Goal: Task Accomplishment & Management: Manage account settings

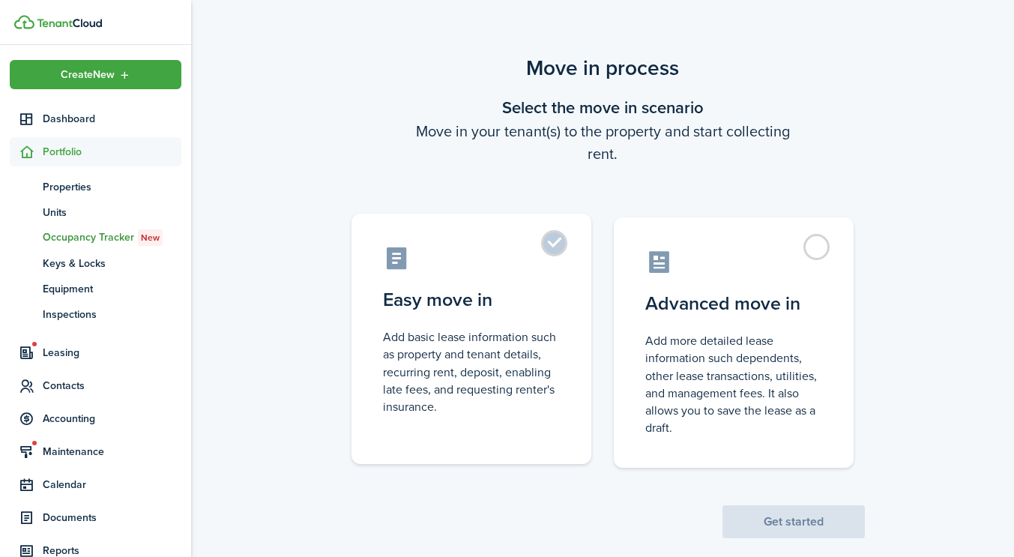
click at [432, 432] on label "Easy move in Add basic lease information such as property and tenant details, r…" at bounding box center [471, 339] width 240 height 250
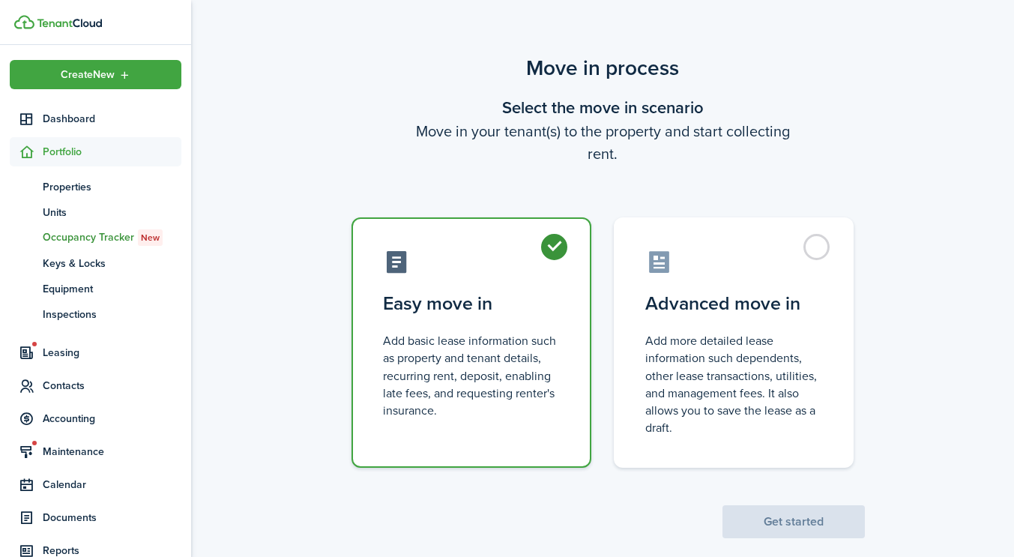
radio input "true"
click at [787, 510] on button "Get started" at bounding box center [793, 521] width 142 height 33
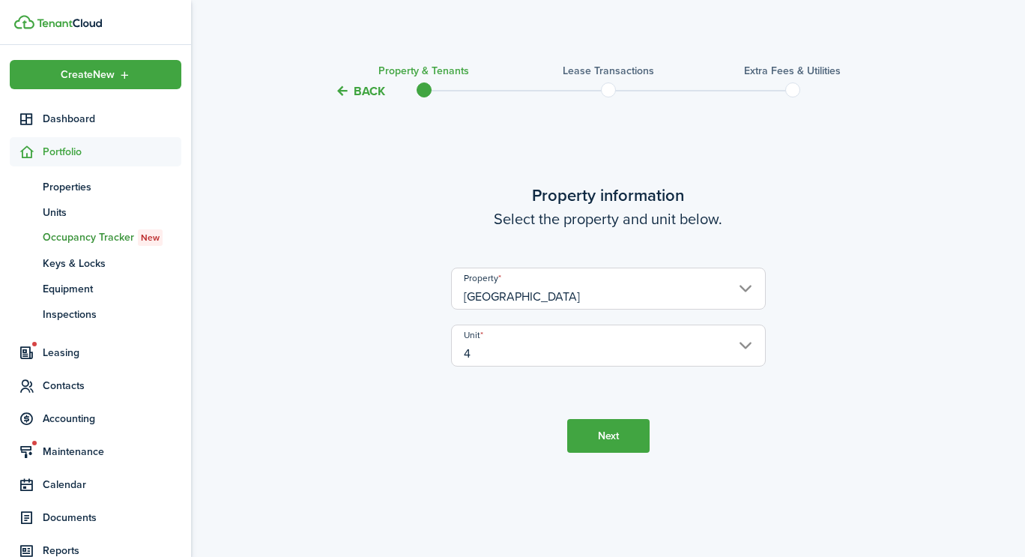
click at [617, 454] on tc-wizard-step "Property information Select the property and unit below. Property [GEOGRAPHIC_D…" at bounding box center [608, 318] width 629 height 396
click at [614, 450] on button "Next" at bounding box center [608, 436] width 82 height 34
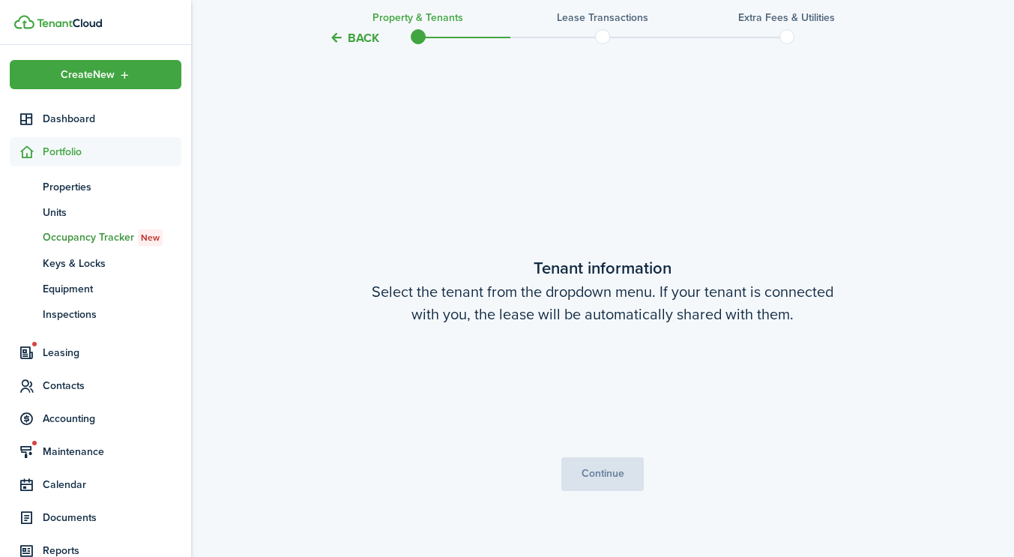
scroll to position [456, 0]
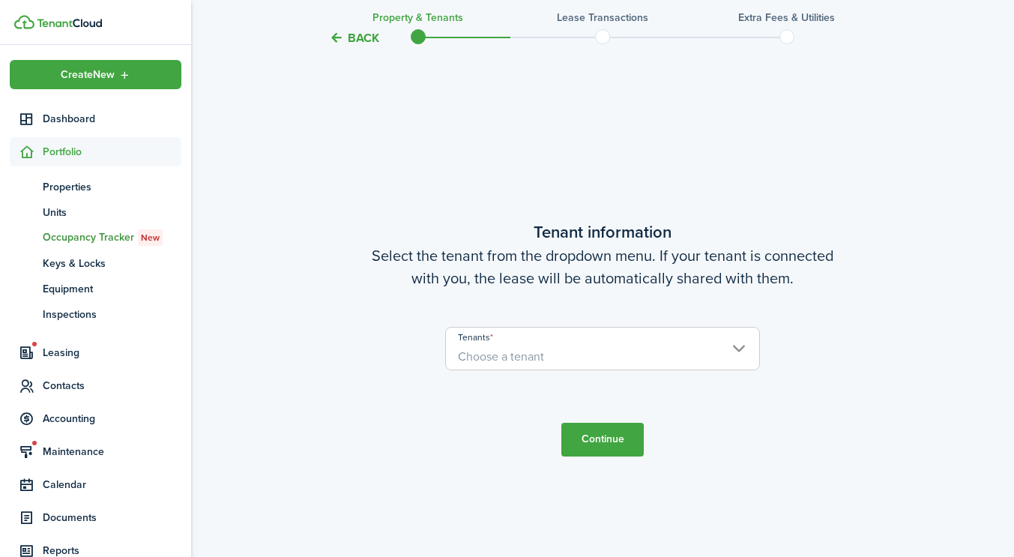
click at [650, 346] on span "Choose a tenant" at bounding box center [602, 356] width 313 height 25
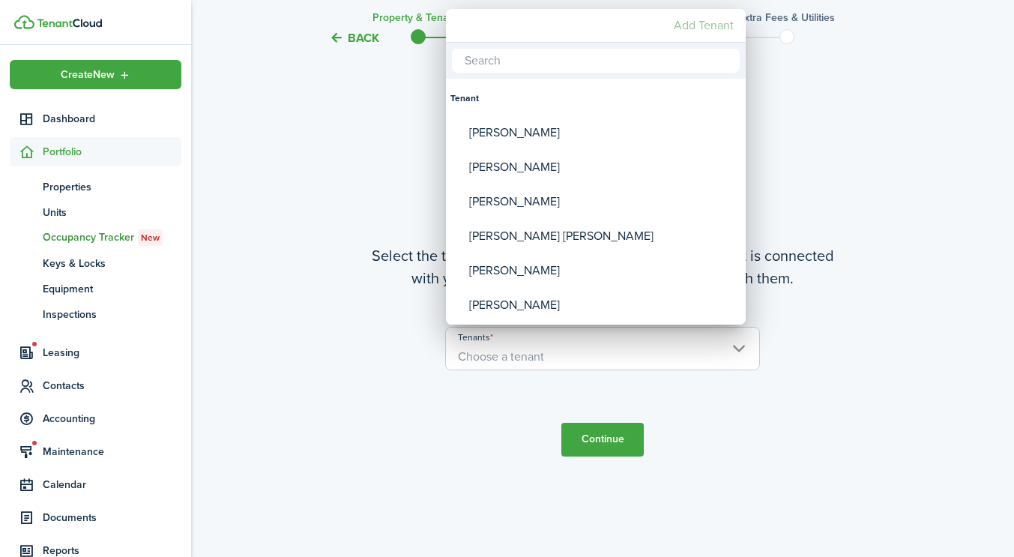
click at [694, 25] on mbsc-button "Add Tenant" at bounding box center [704, 25] width 72 height 27
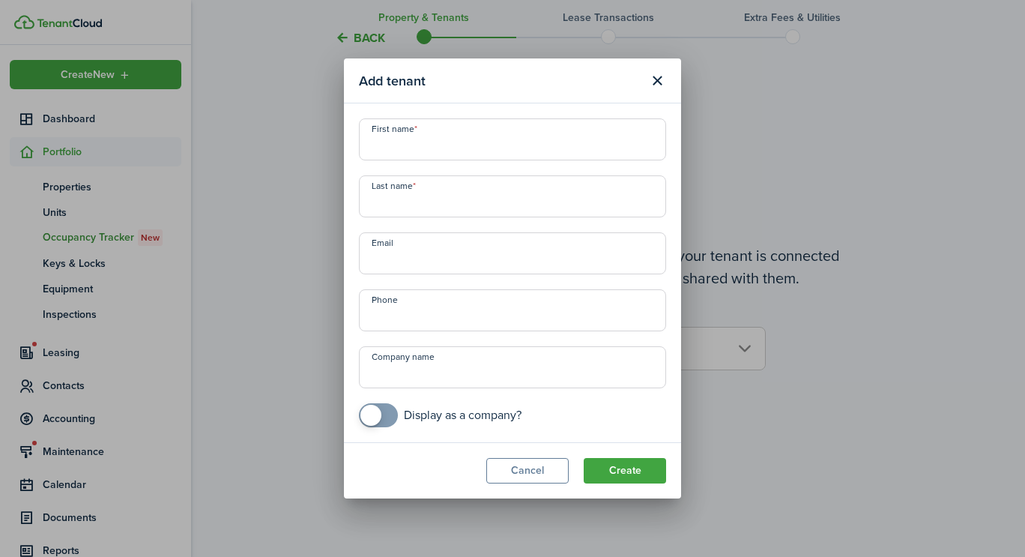
click at [448, 139] on input "First name" at bounding box center [512, 139] width 307 height 42
type input "[PERSON_NAME]"
click at [421, 194] on input "Last name" at bounding box center [512, 196] width 307 height 42
type input "[PERSON_NAME]"
click at [405, 259] on input "Email" at bounding box center [512, 253] width 307 height 42
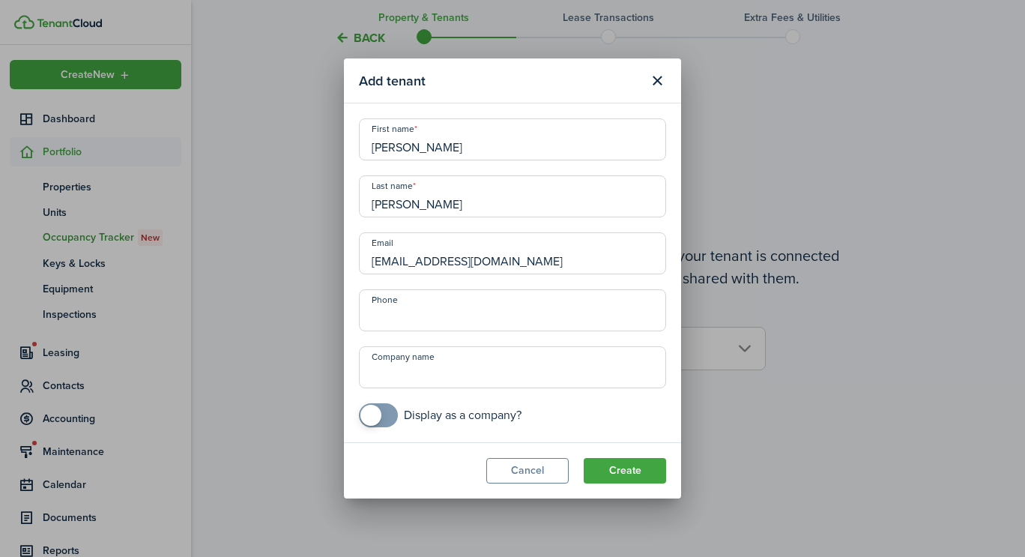
type input "[EMAIL_ADDRESS][DOMAIN_NAME]"
click at [621, 484] on modal-footer "Cancel Create" at bounding box center [512, 470] width 337 height 56
click at [620, 478] on button "Create" at bounding box center [625, 470] width 82 height 25
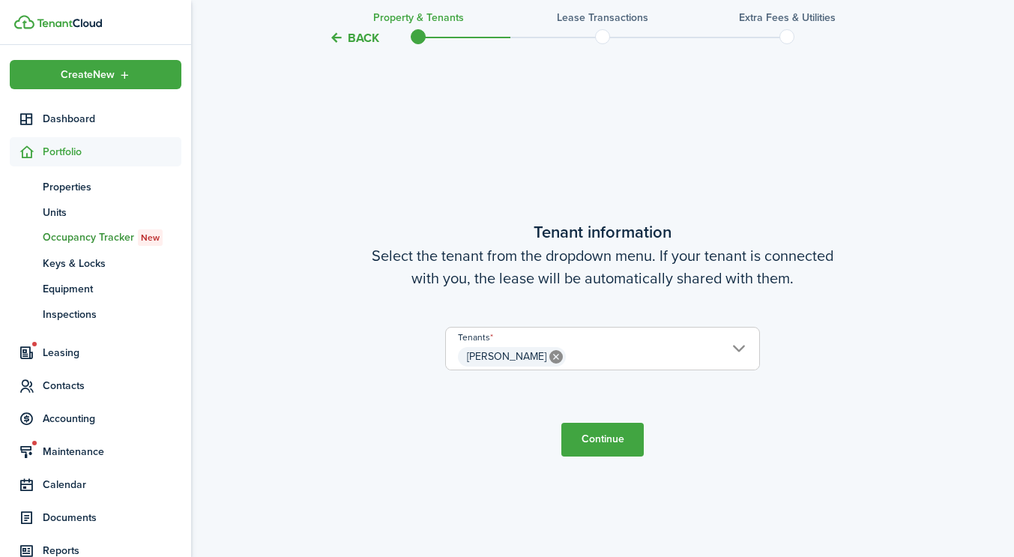
click at [598, 419] on tc-wizard-step "Tenant information Select the tenant from the dropdown menu. If your tenant is …" at bounding box center [602, 337] width 629 height 557
click at [600, 432] on button "Continue" at bounding box center [602, 440] width 82 height 34
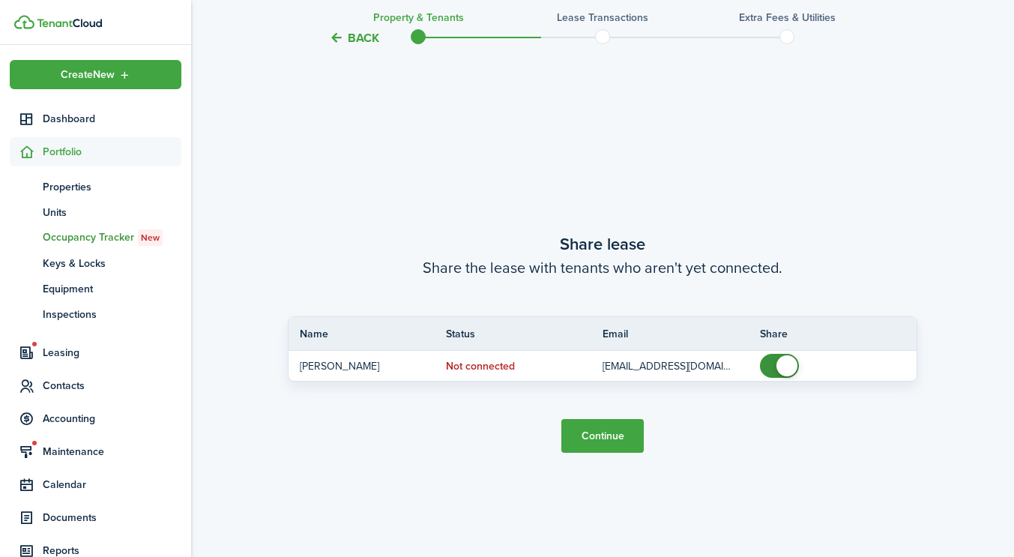
scroll to position [1013, 0]
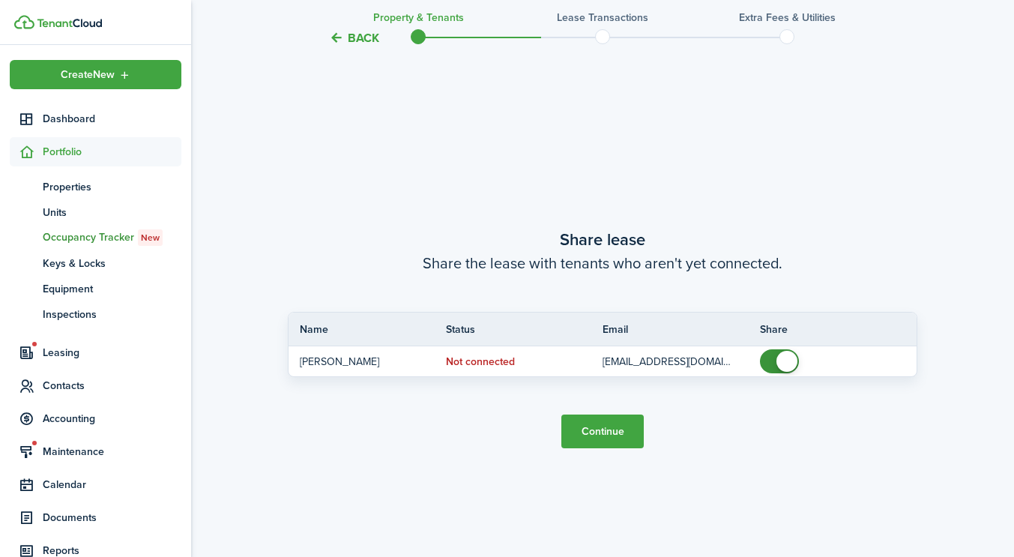
click at [605, 431] on button "Continue" at bounding box center [602, 431] width 82 height 34
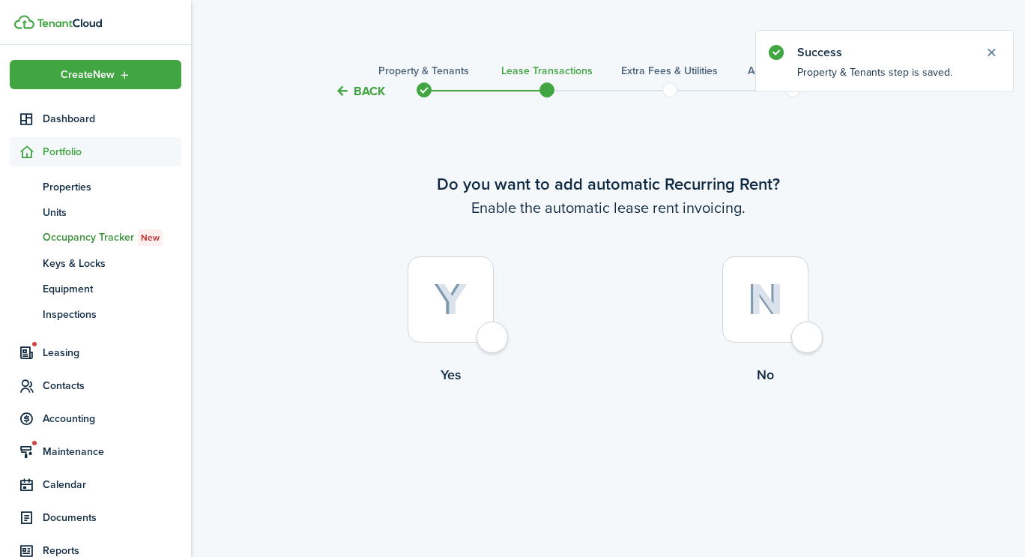
click at [438, 321] on div at bounding box center [451, 299] width 86 height 86
radio input "true"
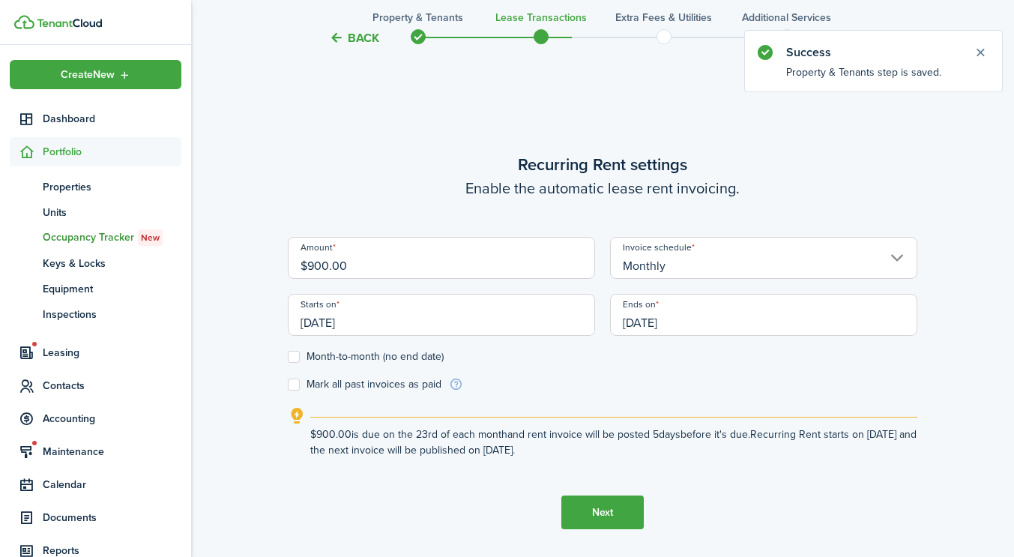
scroll to position [456, 0]
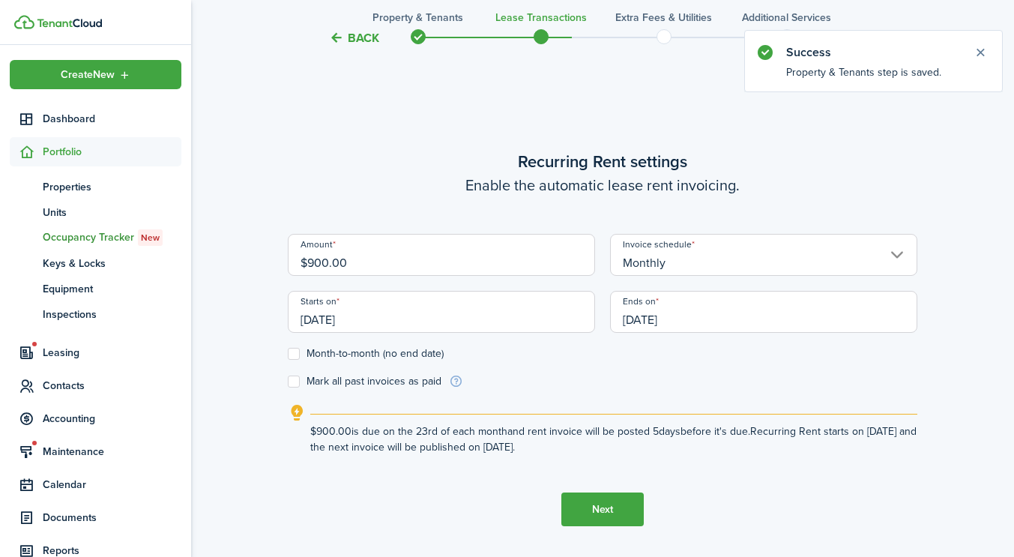
click at [377, 255] on input "$900.00" at bounding box center [441, 255] width 307 height 42
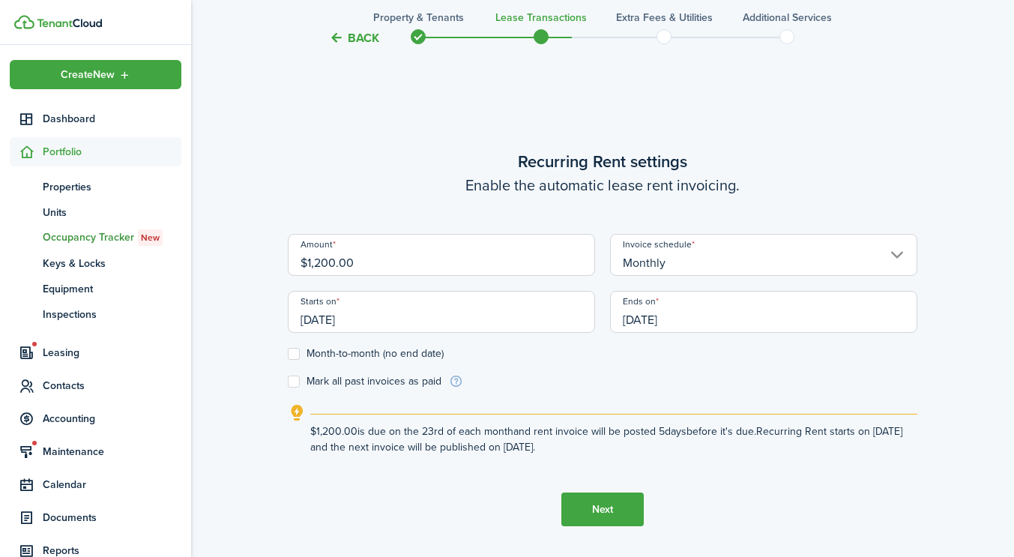
click at [375, 303] on input "[DATE]" at bounding box center [441, 312] width 307 height 42
type input "$1,200.00"
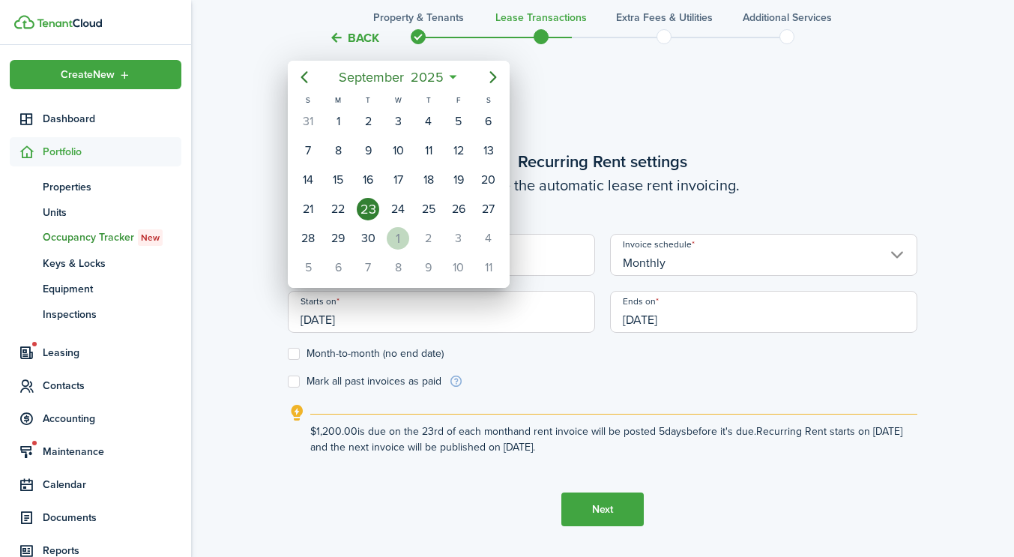
click at [393, 231] on div "1" at bounding box center [398, 238] width 22 height 22
type input "[DATE]"
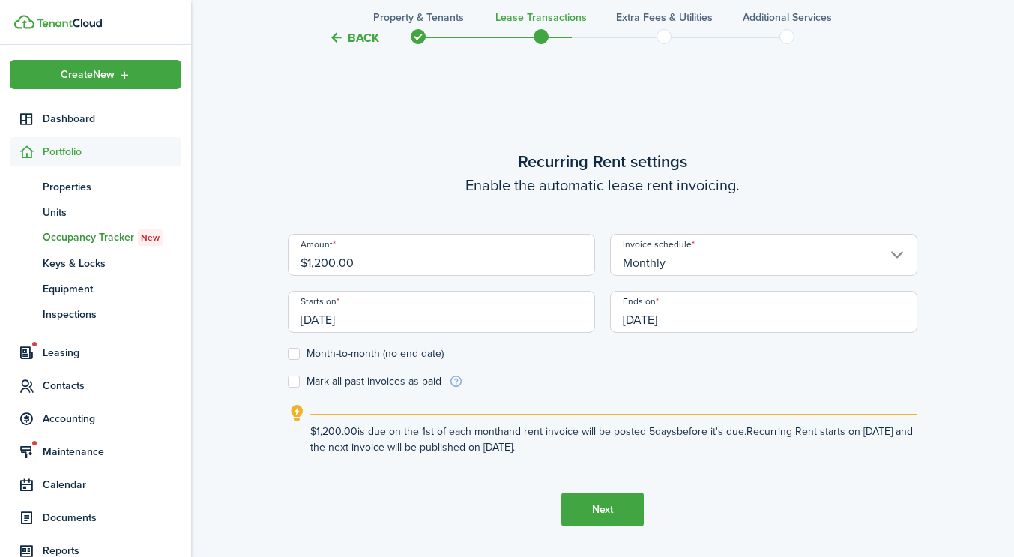
click at [677, 327] on input "[DATE]" at bounding box center [763, 312] width 307 height 42
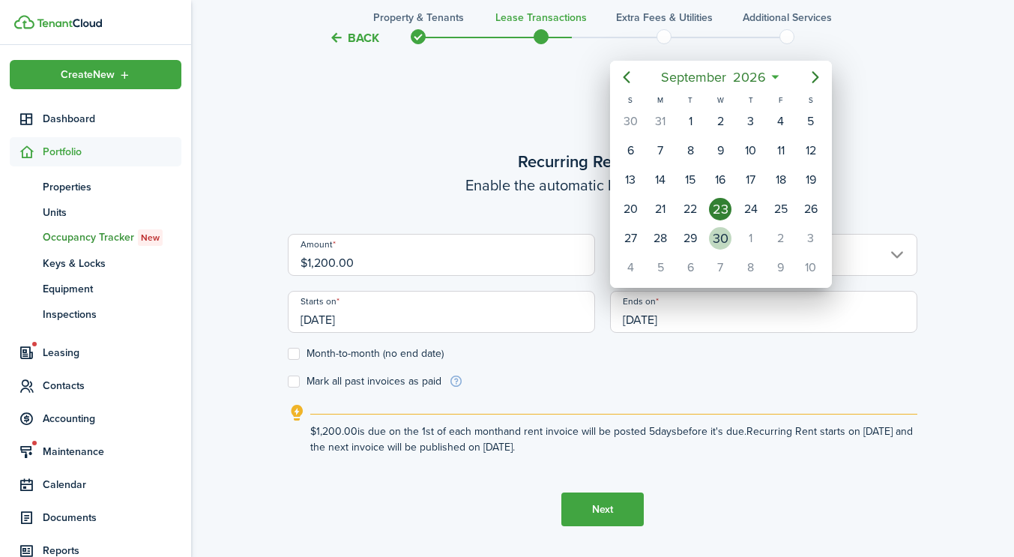
click at [710, 237] on div "30" at bounding box center [720, 238] width 22 height 22
type input "[DATE]"
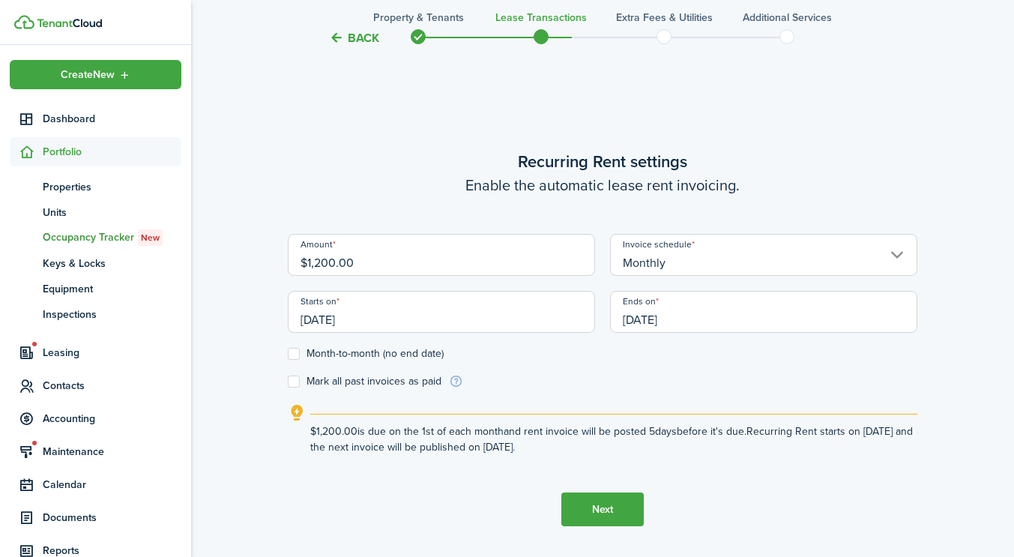
click at [593, 494] on button "Next" at bounding box center [602, 509] width 82 height 34
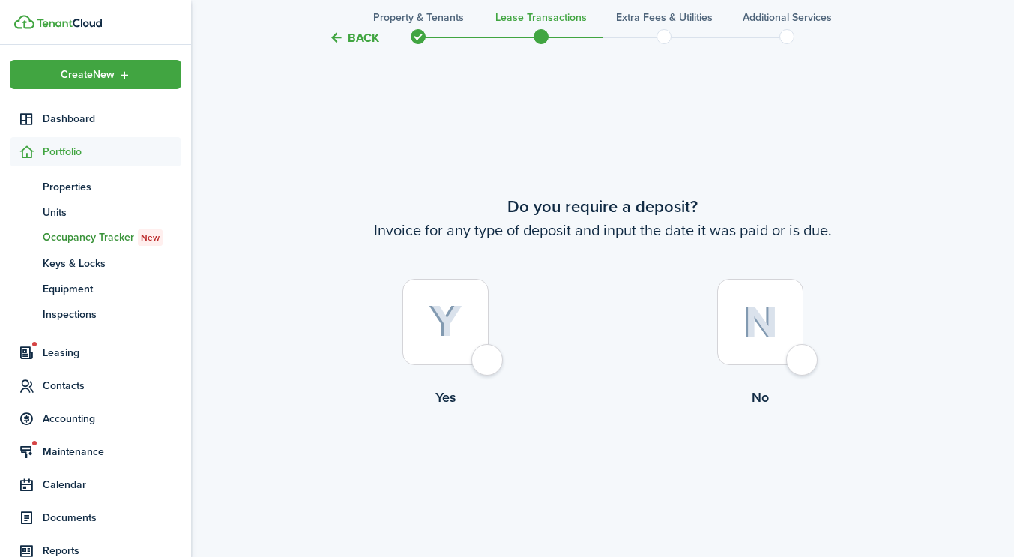
scroll to position [1013, 0]
click at [486, 320] on div at bounding box center [445, 319] width 86 height 86
radio input "true"
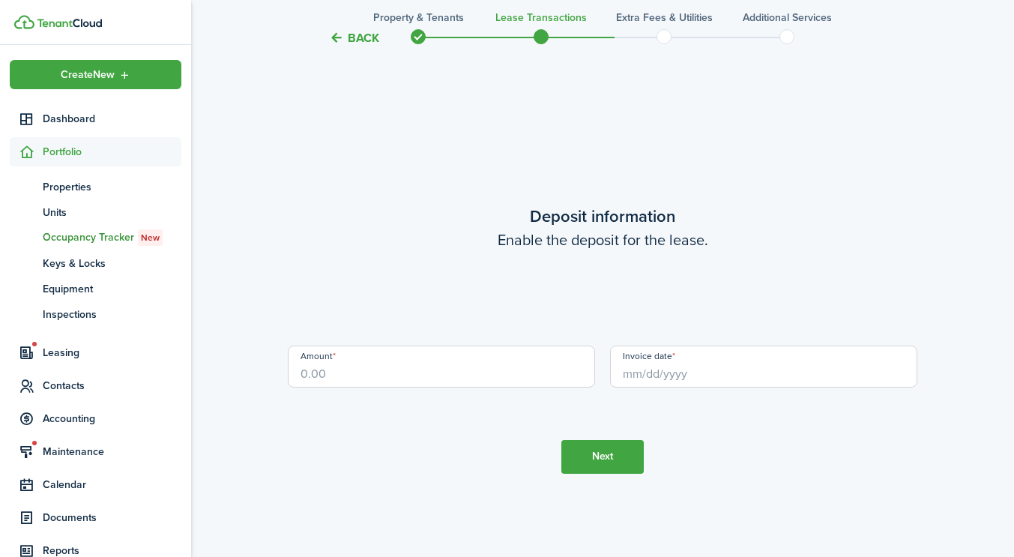
scroll to position [1570, 0]
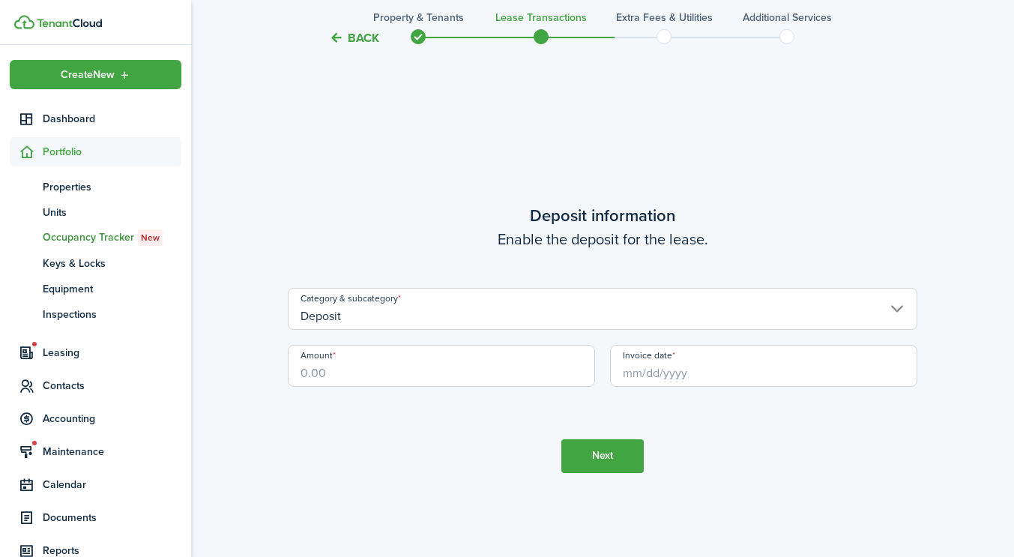
click at [373, 372] on input "Amount" at bounding box center [441, 366] width 307 height 42
type input "$1,200.00"
click at [725, 389] on div "Invoice date" at bounding box center [763, 373] width 322 height 57
click at [715, 370] on input "Invoice date" at bounding box center [763, 366] width 307 height 42
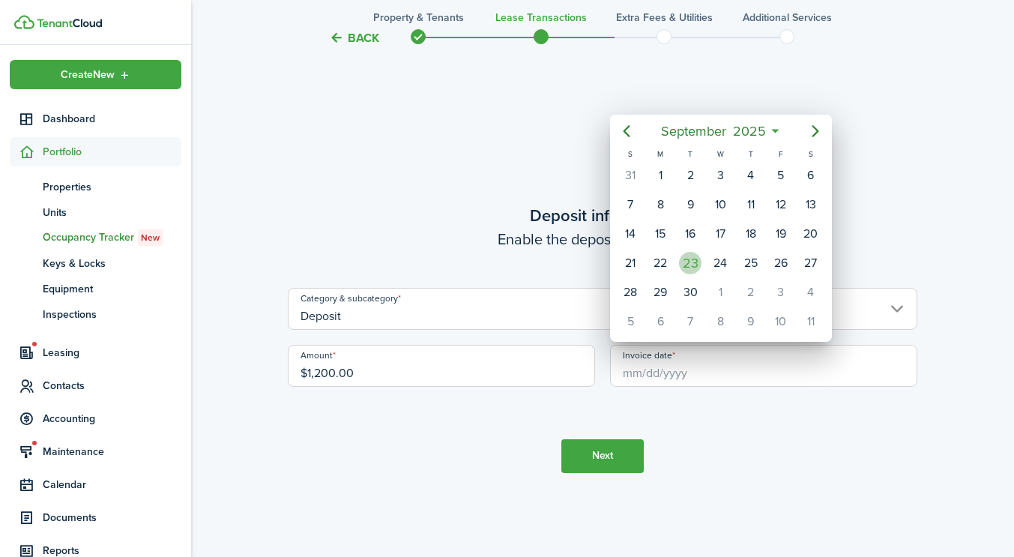
click at [698, 258] on div "23" at bounding box center [690, 263] width 22 height 22
type input "[DATE]"
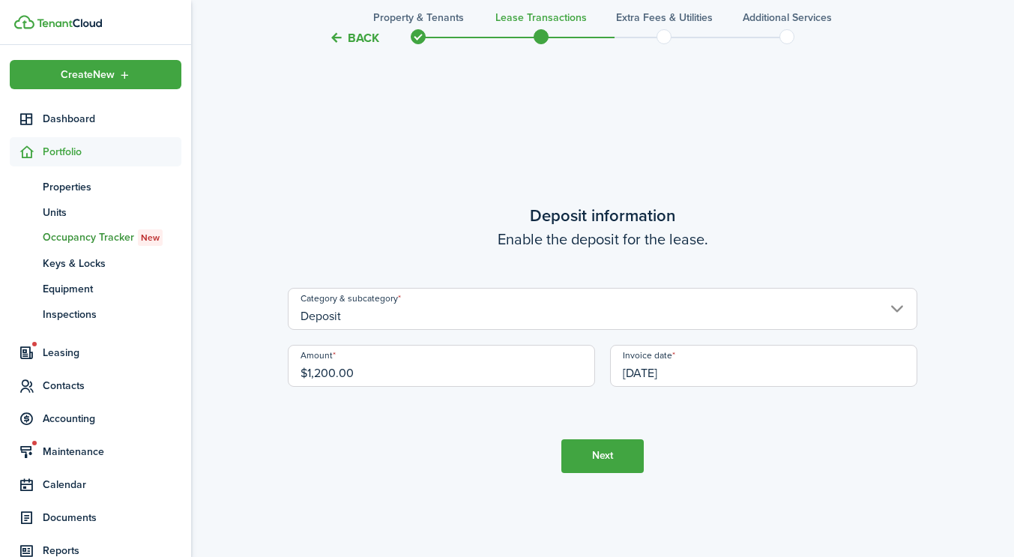
click at [614, 453] on button "Next" at bounding box center [602, 456] width 82 height 34
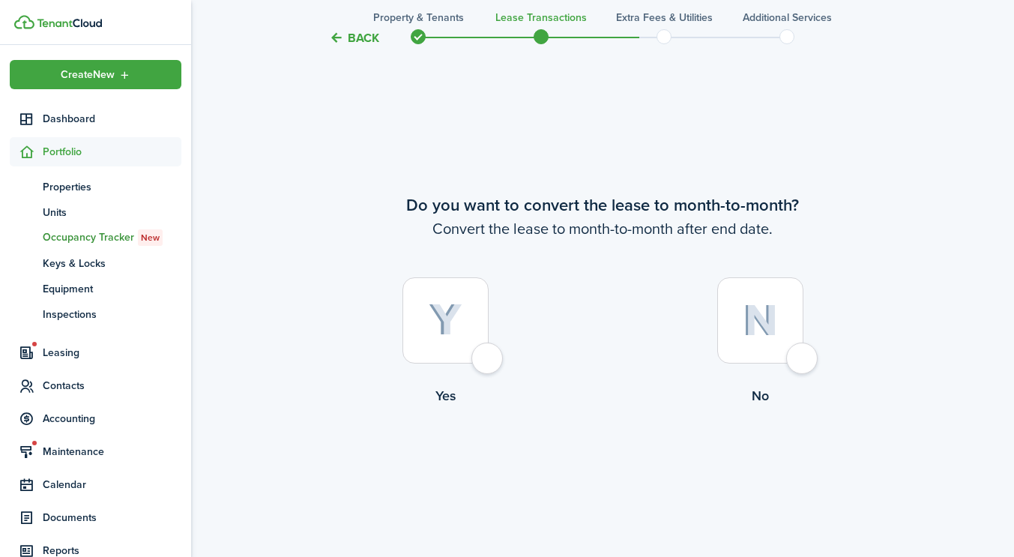
scroll to position [2126, 0]
click at [431, 342] on div at bounding box center [445, 319] width 86 height 86
radio input "true"
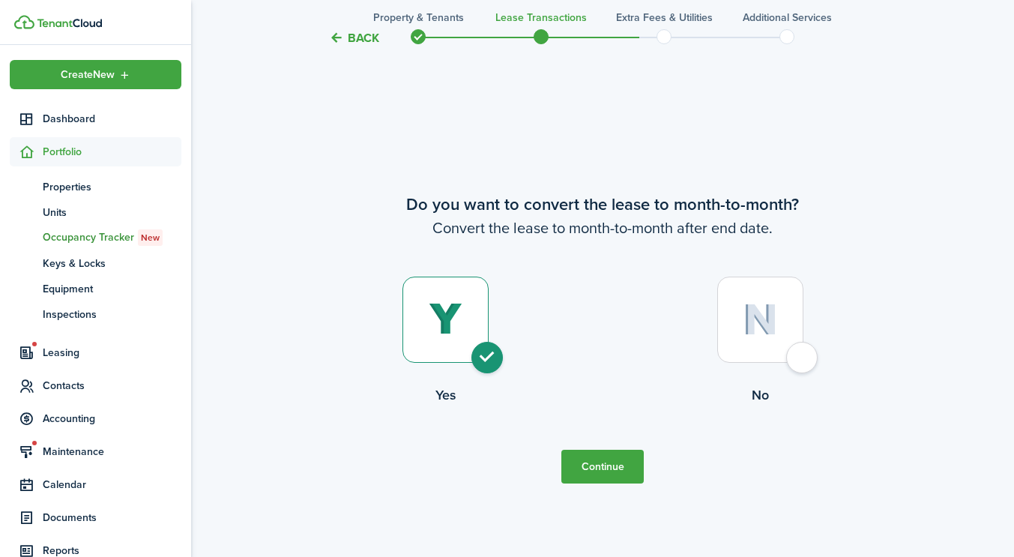
click at [601, 464] on button "Continue" at bounding box center [602, 467] width 82 height 34
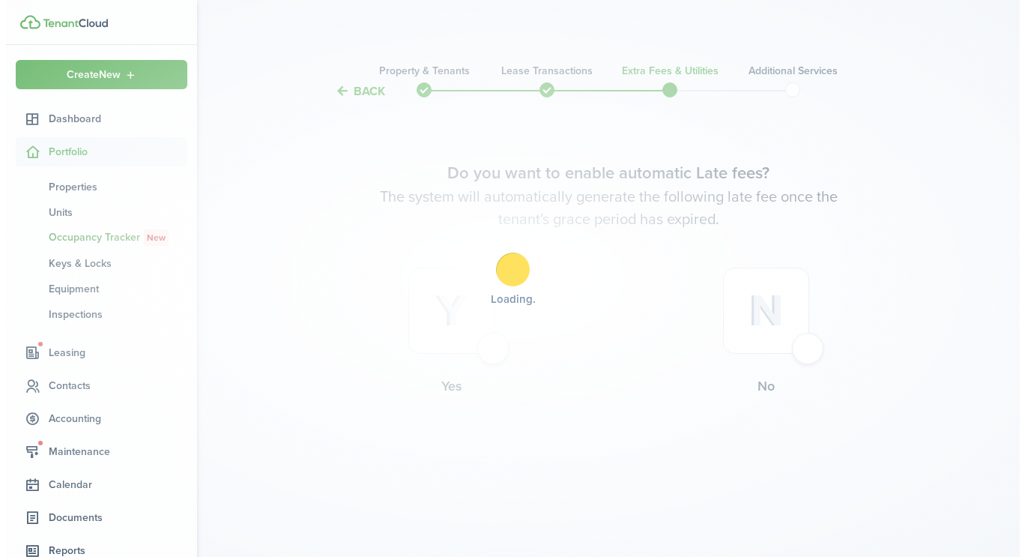
scroll to position [0, 0]
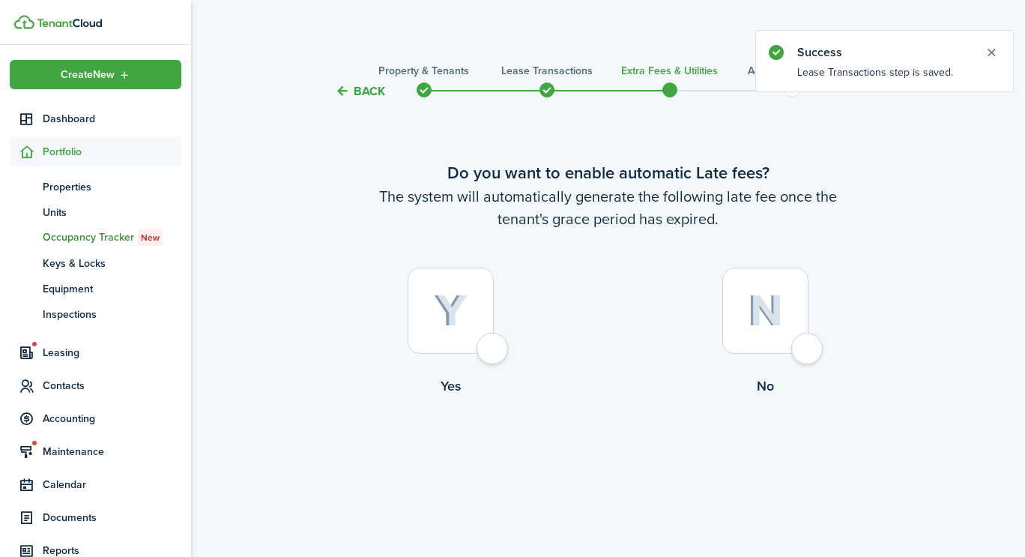
click at [458, 316] on img at bounding box center [451, 310] width 34 height 33
radio input "true"
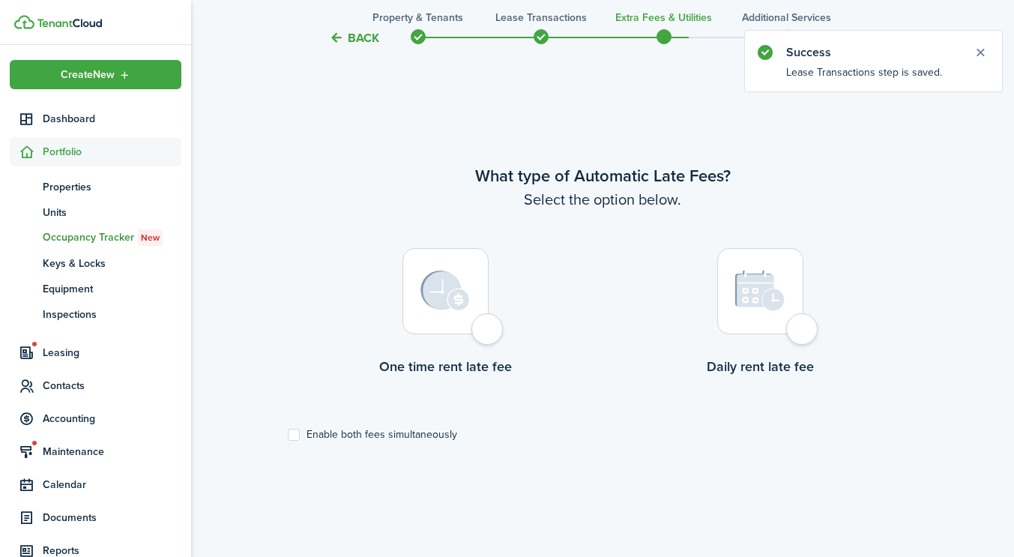
click at [458, 316] on div at bounding box center [445, 291] width 86 height 86
radio input "true"
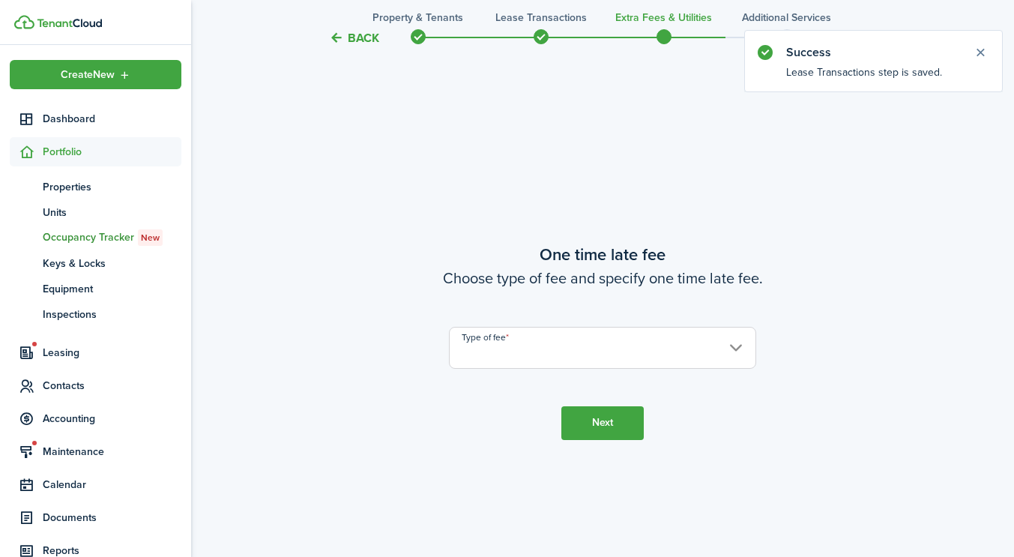
scroll to position [1013, 0]
click at [541, 340] on input "Type of fee" at bounding box center [602, 345] width 307 height 42
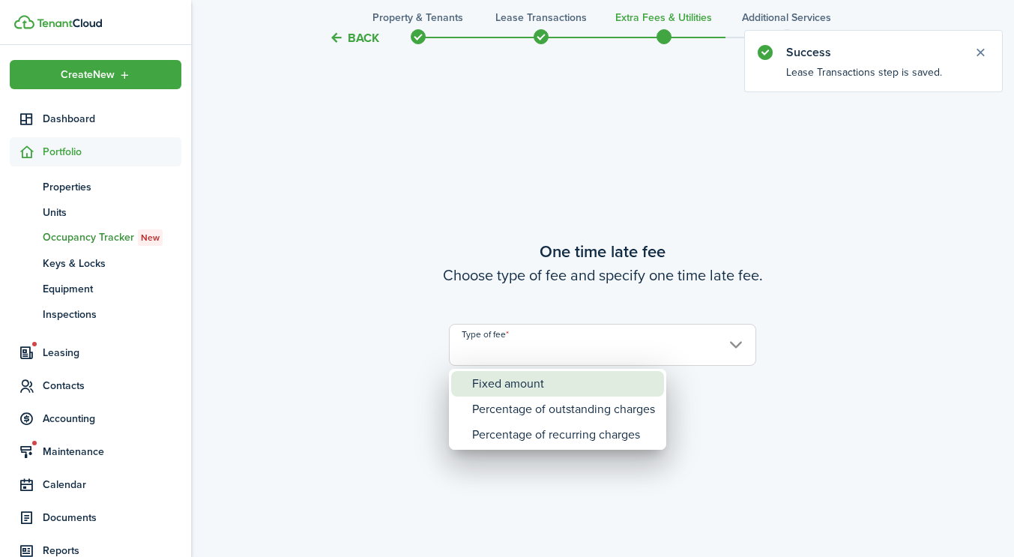
click at [536, 380] on div "Fixed amount" at bounding box center [563, 383] width 183 height 25
type input "Fixed amount"
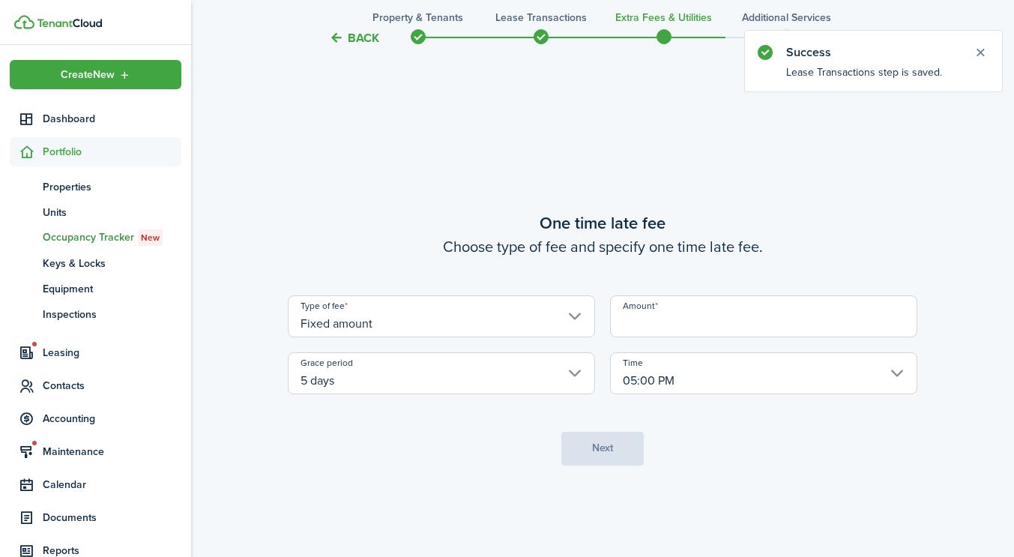
click at [658, 313] on input "Amount" at bounding box center [763, 316] width 307 height 42
type input "$100.00"
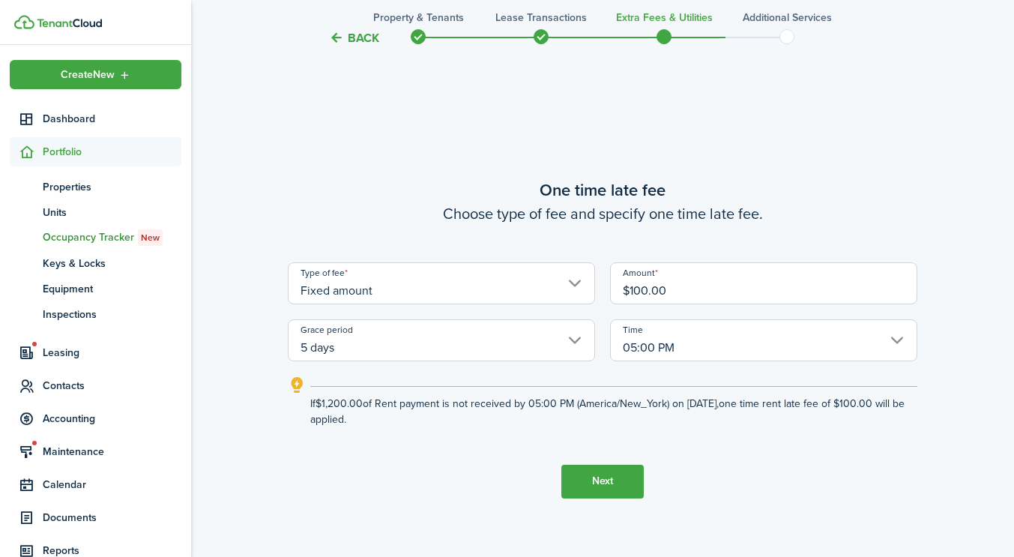
click at [653, 318] on div "Type of fee Fixed amount Amount $100.00 Grace period 5 days Time 05:00 PM" at bounding box center [602, 311] width 644 height 99
click at [660, 339] on input "05:00 PM" at bounding box center [763, 340] width 307 height 42
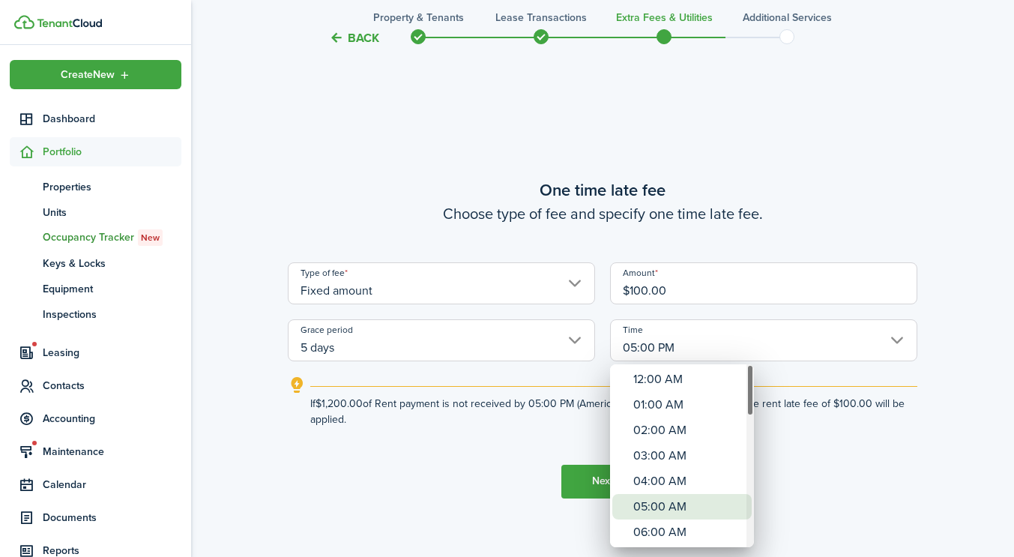
click at [663, 514] on div "05:00 AM" at bounding box center [687, 506] width 109 height 25
type input "05:00 AM"
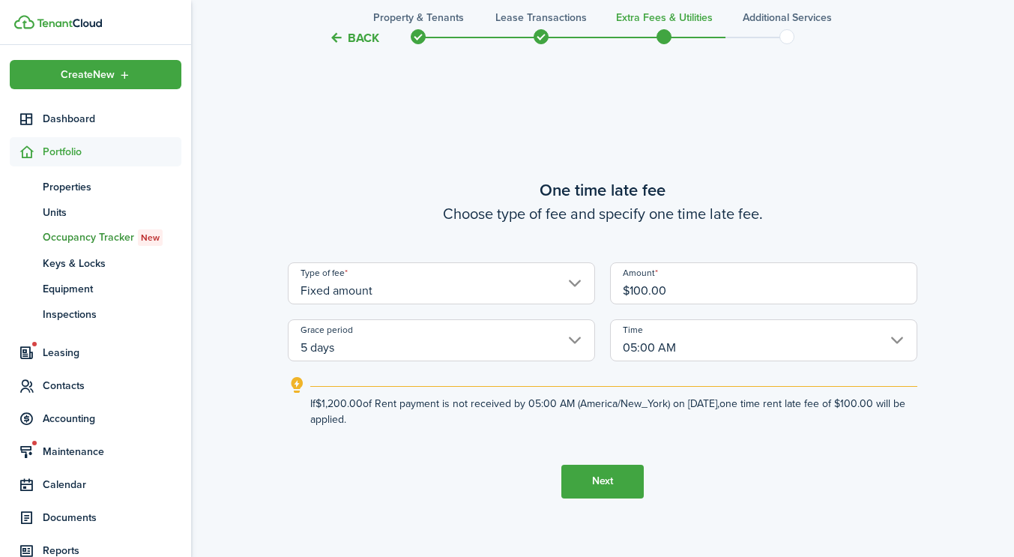
click at [616, 505] on tc-wizard-step "One time late fee Choose type of fee and specify one time late fee. Type of fee…" at bounding box center [602, 337] width 629 height 557
click at [569, 456] on tc-wizard-step "One time late fee Choose type of fee and specify one time late fee. Type of fee…" at bounding box center [602, 337] width 629 height 557
click at [599, 495] on button "Next" at bounding box center [602, 482] width 82 height 34
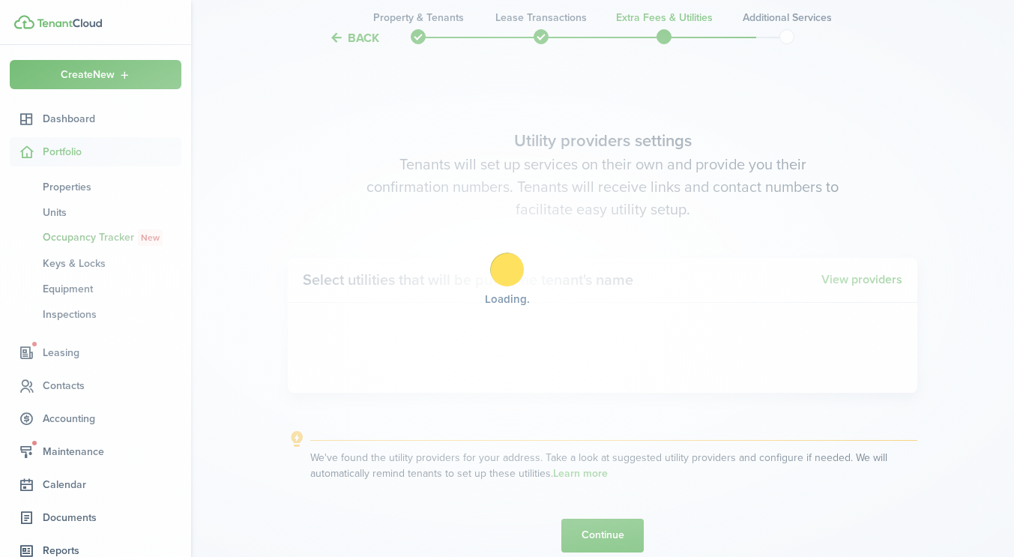
scroll to position [1570, 0]
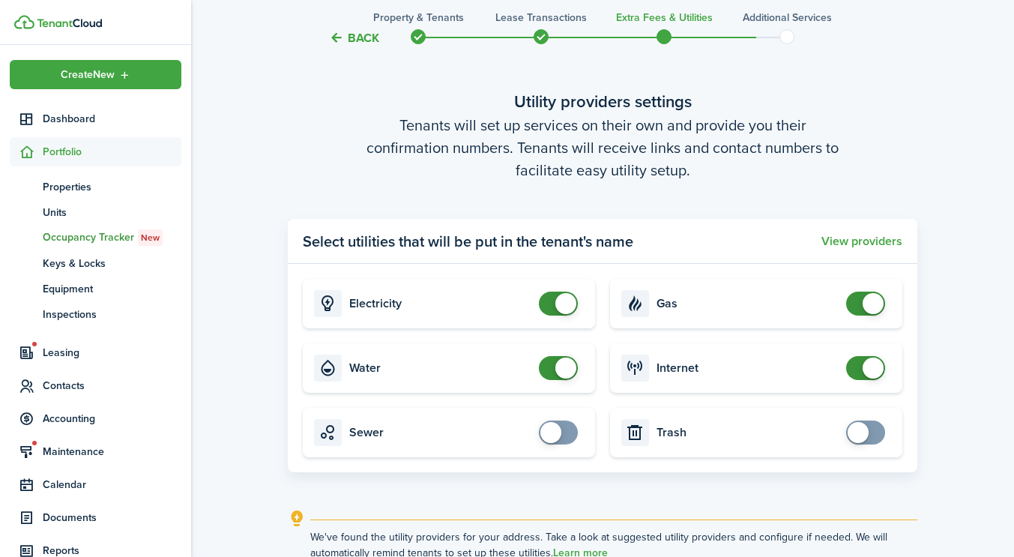
checkbox input "false"
click at [858, 378] on span at bounding box center [865, 368] width 15 height 24
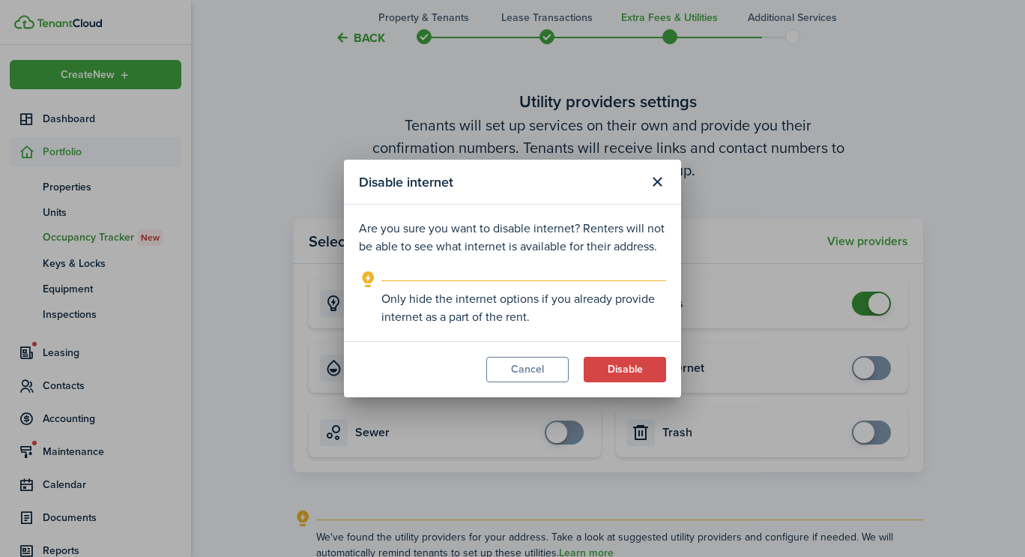
click at [629, 384] on modal-footer "Cancel Disable" at bounding box center [512, 369] width 337 height 56
click at [606, 366] on button "Disable" at bounding box center [625, 369] width 82 height 25
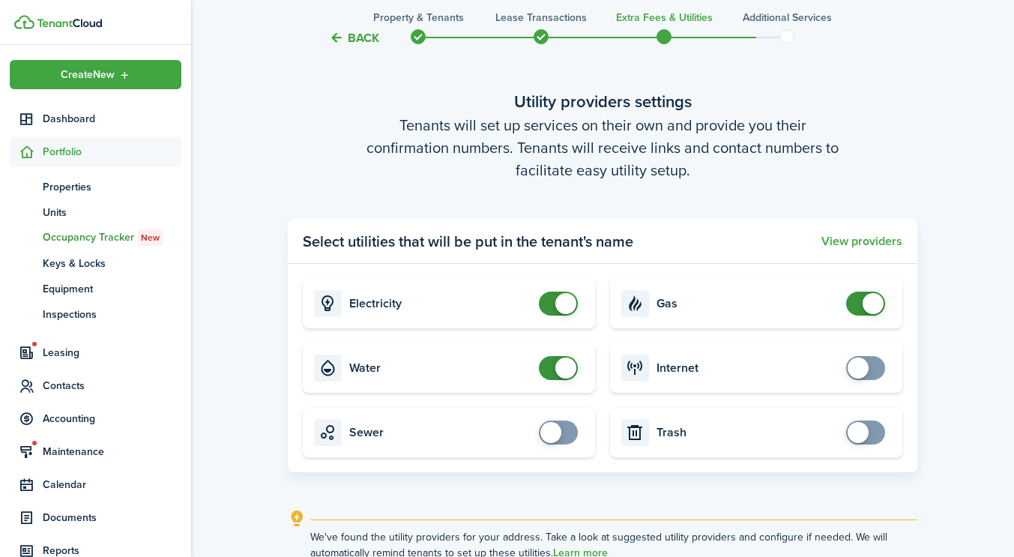
checkbox input "false"
click at [558, 362] on span at bounding box center [565, 367] width 21 height 21
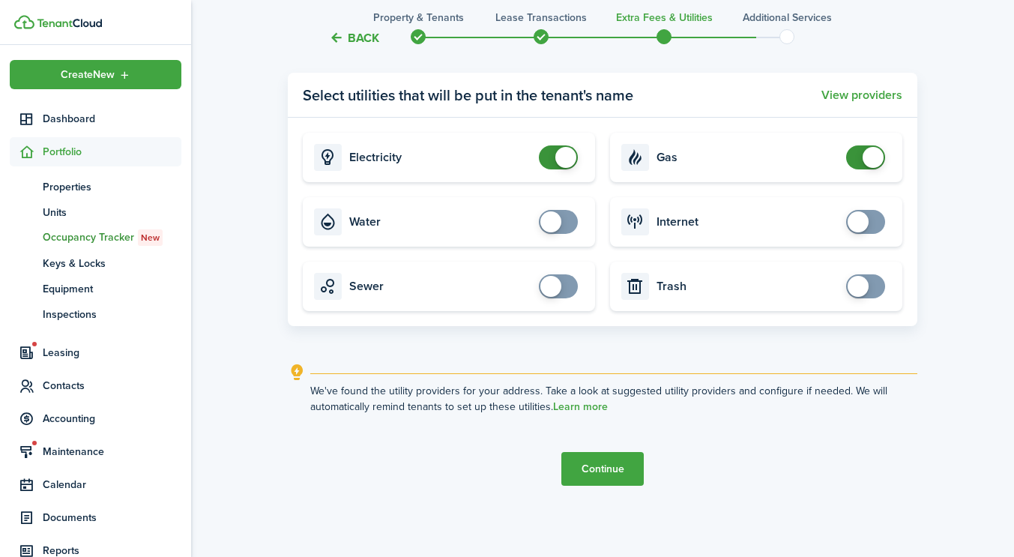
click at [617, 463] on button "Continue" at bounding box center [602, 469] width 82 height 34
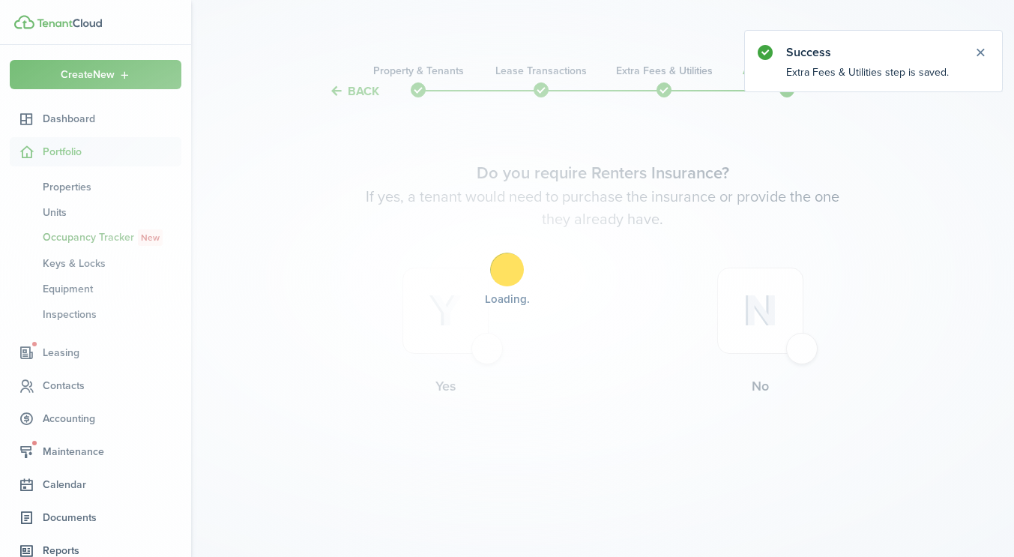
scroll to position [0, 0]
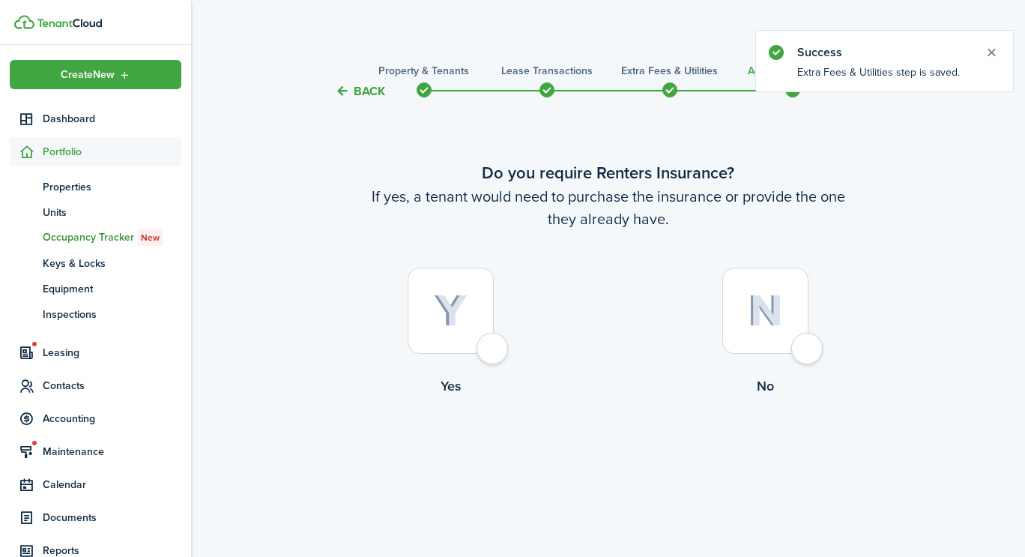
click at [772, 337] on div at bounding box center [765, 310] width 86 height 86
radio input "true"
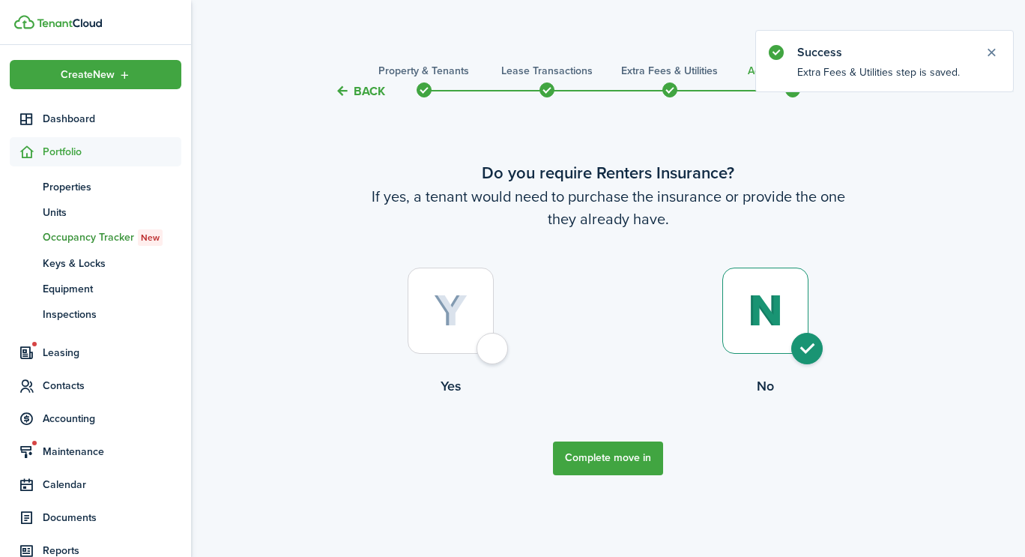
click at [592, 435] on tc-wizard-step "Do you require Renters Insurance? If yes, a tenant would need to purchase the i…" at bounding box center [608, 318] width 629 height 396
click at [588, 474] on button "Complete move in" at bounding box center [608, 458] width 110 height 34
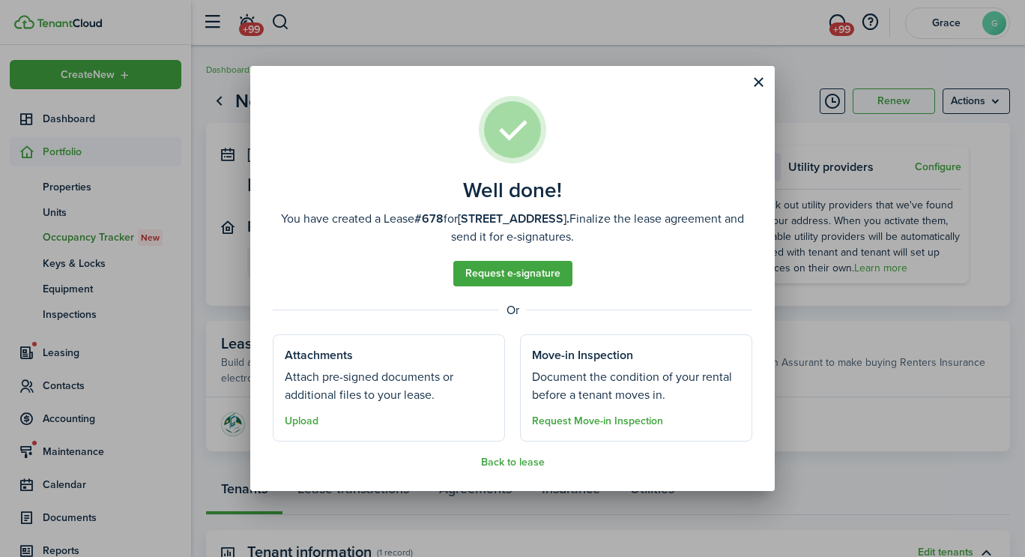
click at [778, 95] on div "Well done! You have created a Lease #678 for [STREET_ADDRESS]. Finalize the lea…" at bounding box center [512, 278] width 1025 height 557
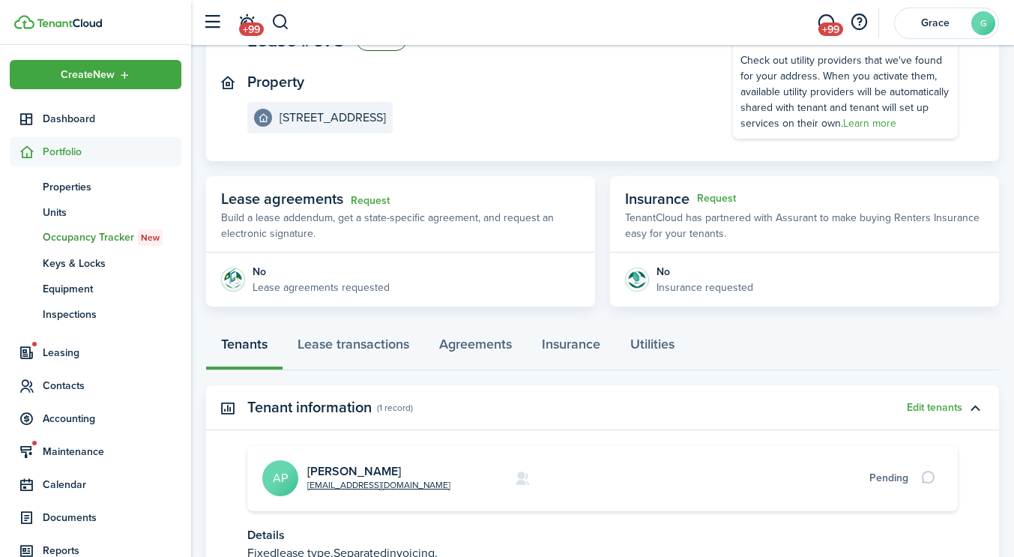
scroll to position [147, 0]
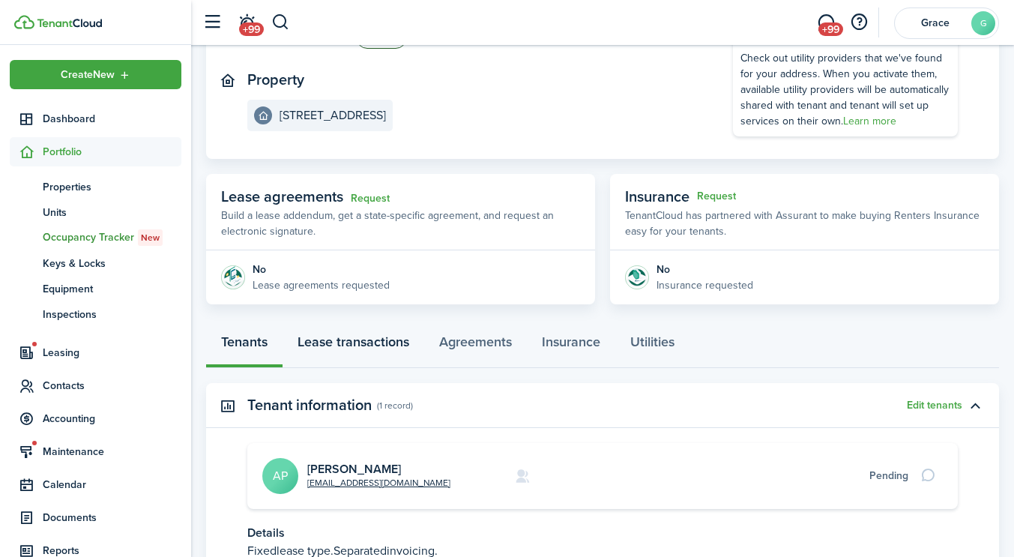
click at [372, 340] on link "Lease transactions" at bounding box center [353, 345] width 142 height 45
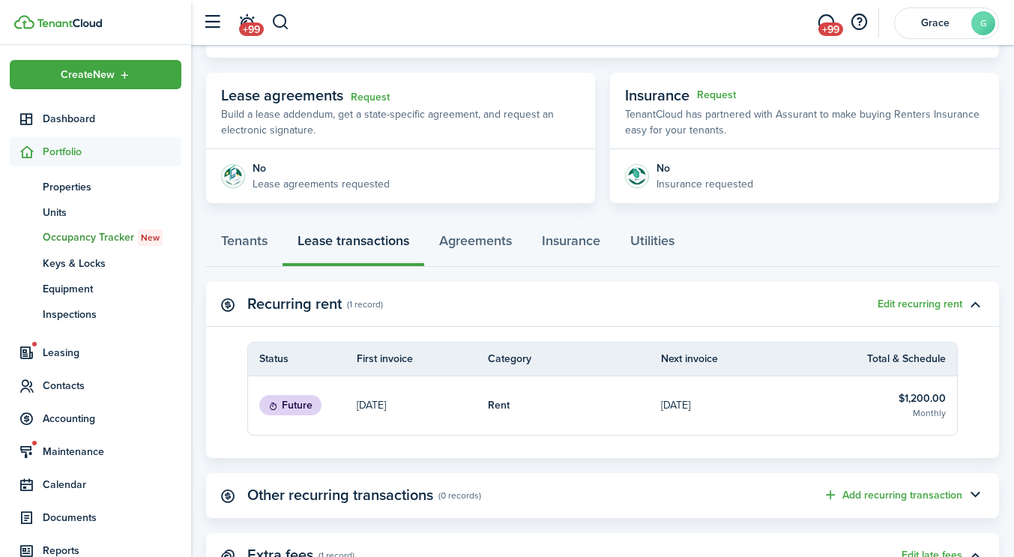
scroll to position [247, 0]
click at [236, 247] on link "Tenants" at bounding box center [244, 245] width 76 height 45
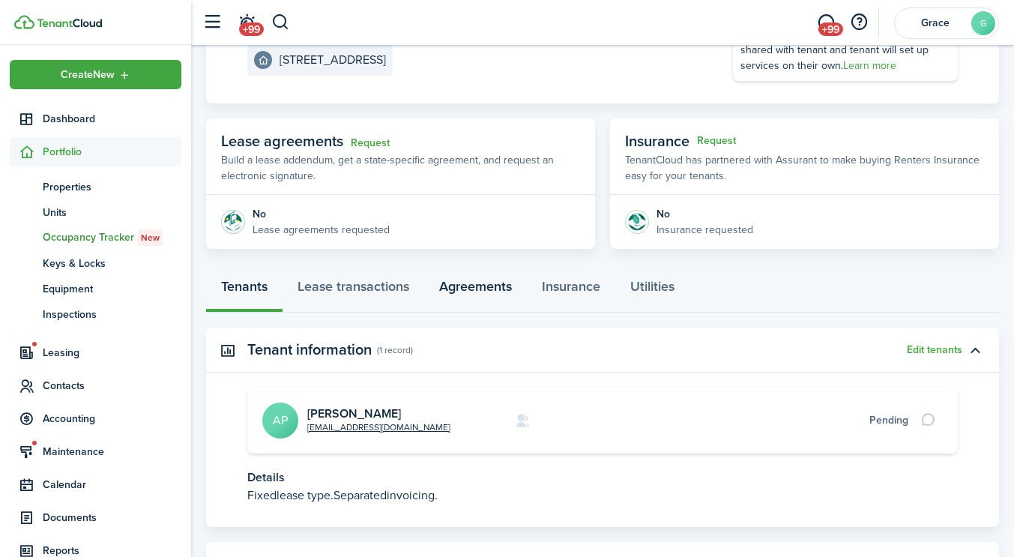
scroll to position [203, 0]
click at [351, 410] on link "[PERSON_NAME]" at bounding box center [354, 412] width 94 height 17
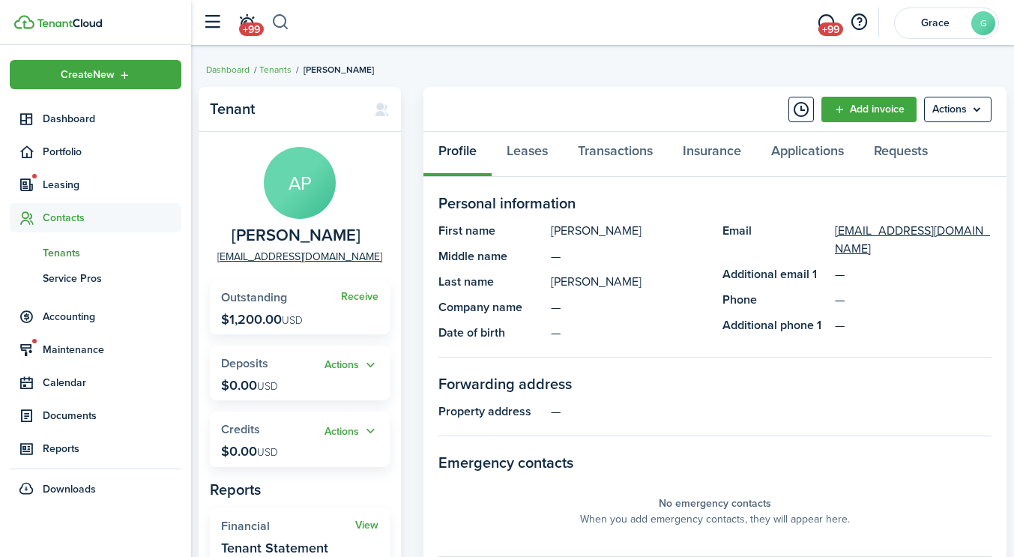
click at [278, 28] on button "button" at bounding box center [280, 22] width 19 height 25
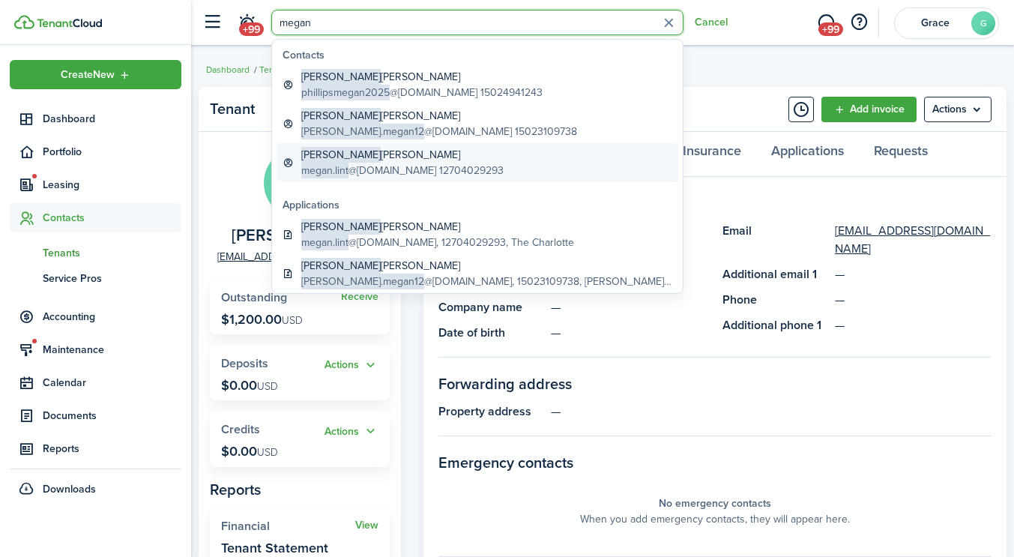
type input "megan"
click at [386, 156] on global-search-item-title "[PERSON_NAME] [PERSON_NAME]" at bounding box center [402, 155] width 202 height 16
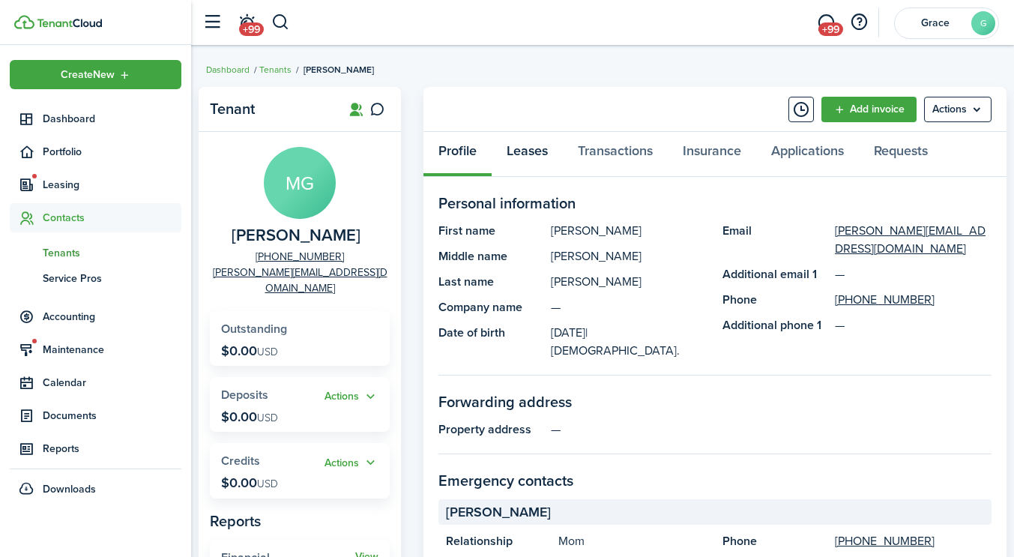
click at [548, 145] on link "Leases" at bounding box center [527, 154] width 71 height 45
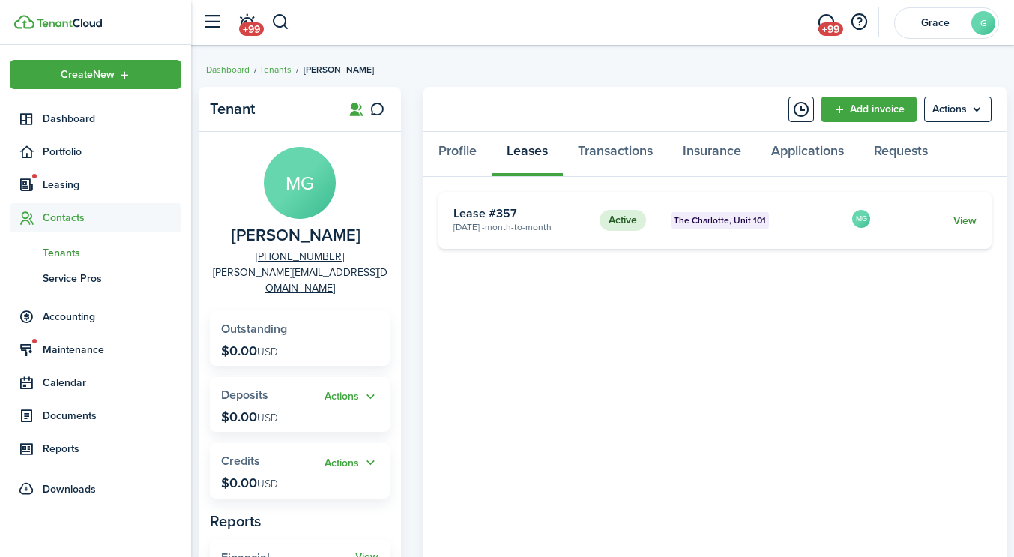
click at [968, 224] on link "View" at bounding box center [964, 221] width 23 height 16
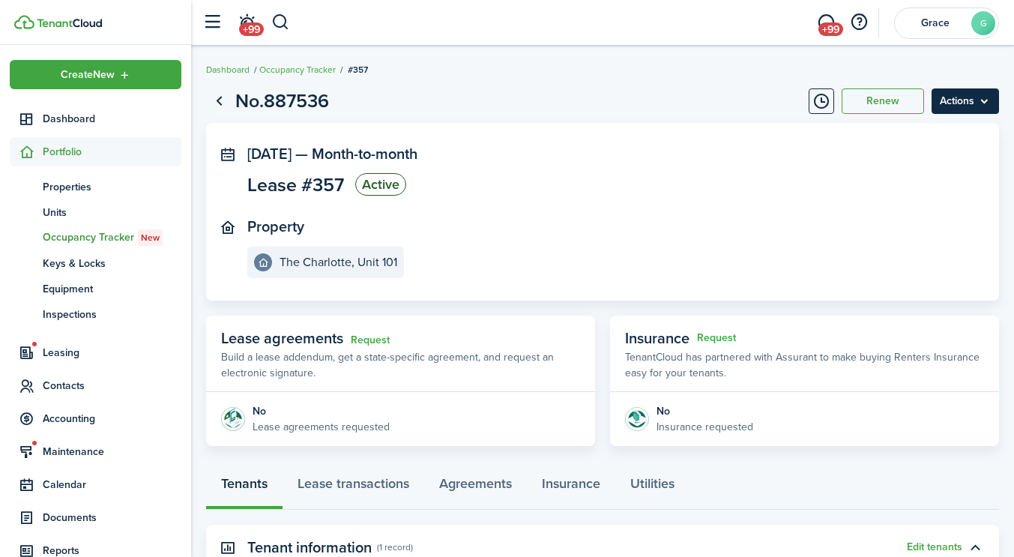
click at [969, 107] on menu-btn "Actions" at bounding box center [964, 100] width 67 height 25
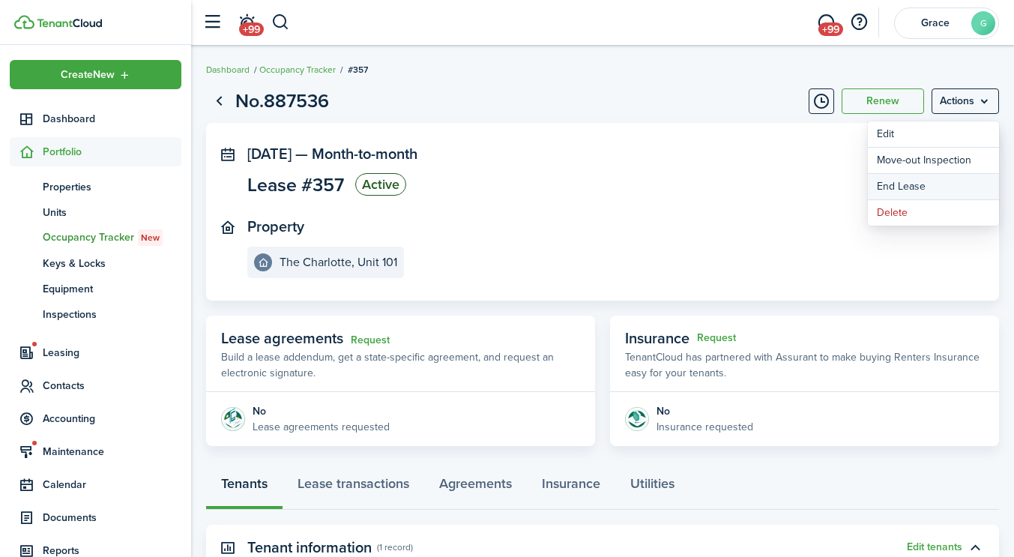
click at [921, 183] on link "End Lease" at bounding box center [933, 186] width 131 height 25
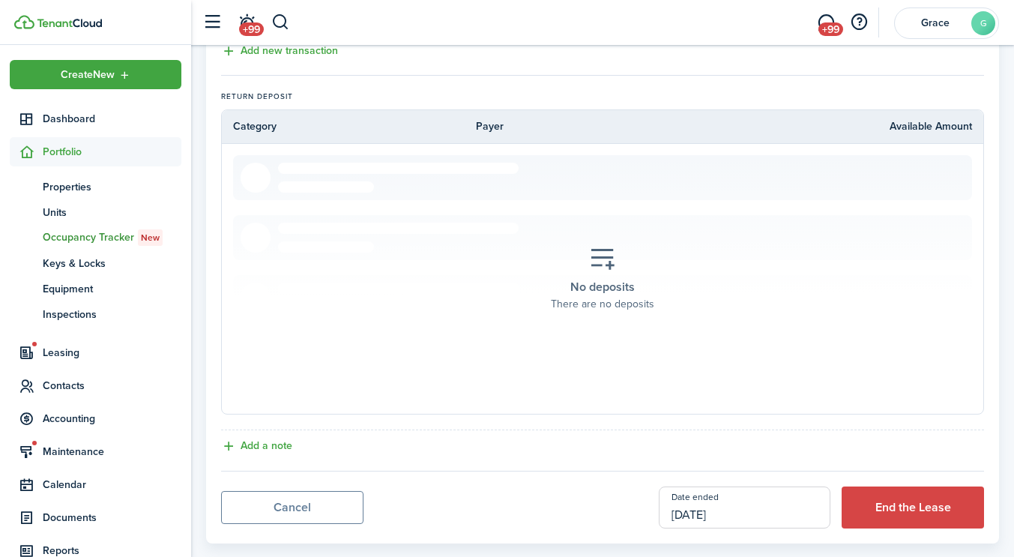
scroll to position [678, 0]
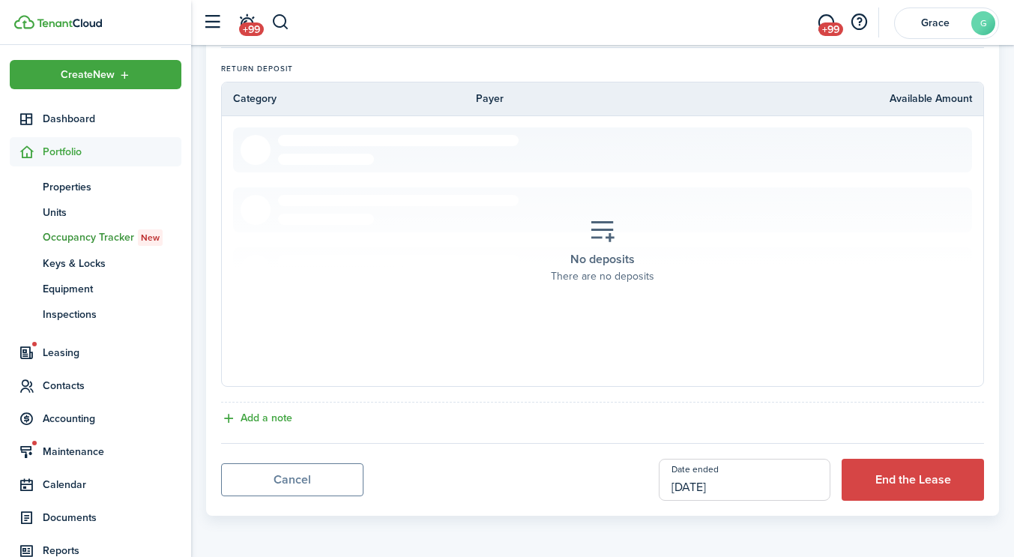
click at [714, 462] on input "[DATE]" at bounding box center [745, 480] width 172 height 42
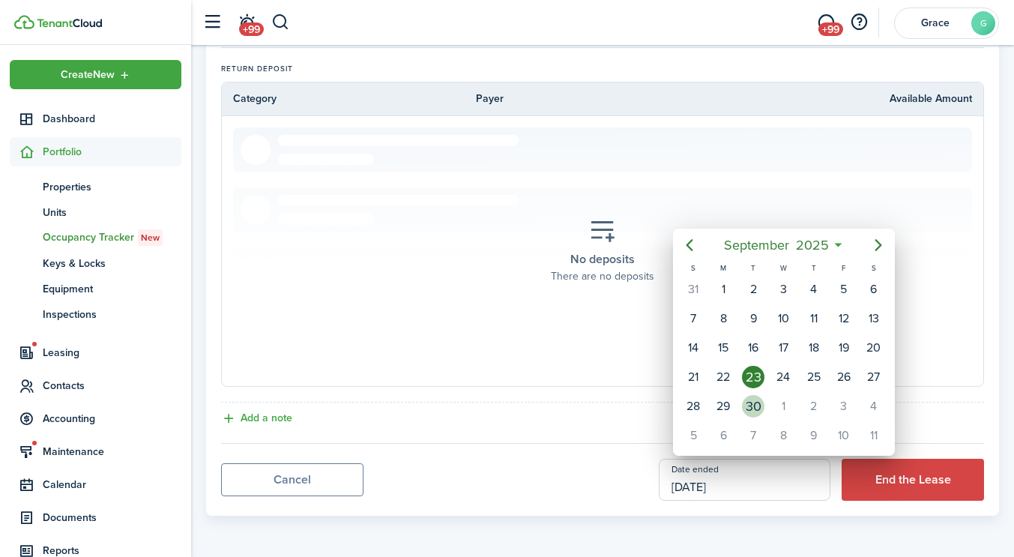
click at [758, 408] on div "30" at bounding box center [753, 406] width 22 height 22
type input "[DATE]"
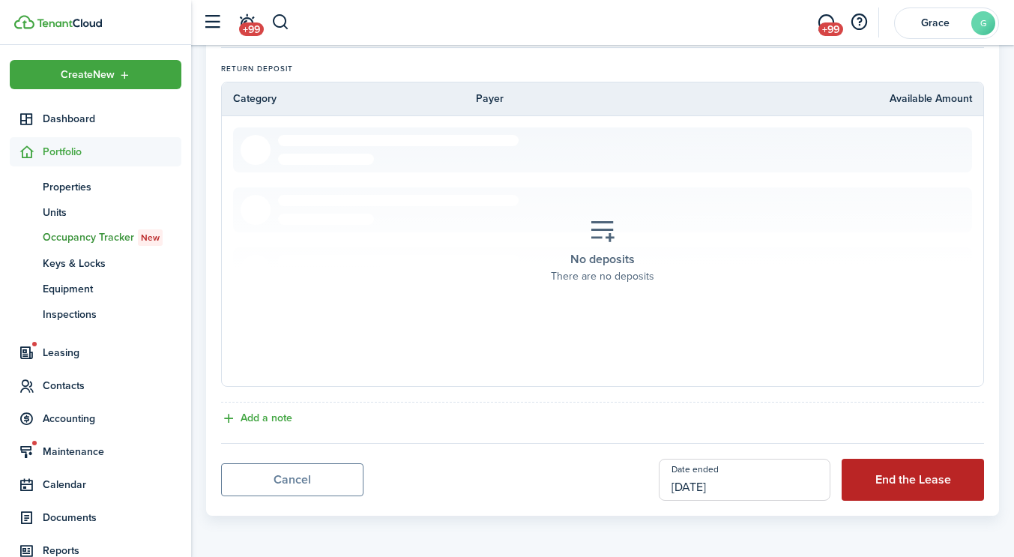
click at [874, 482] on button "End the Lease" at bounding box center [912, 480] width 142 height 42
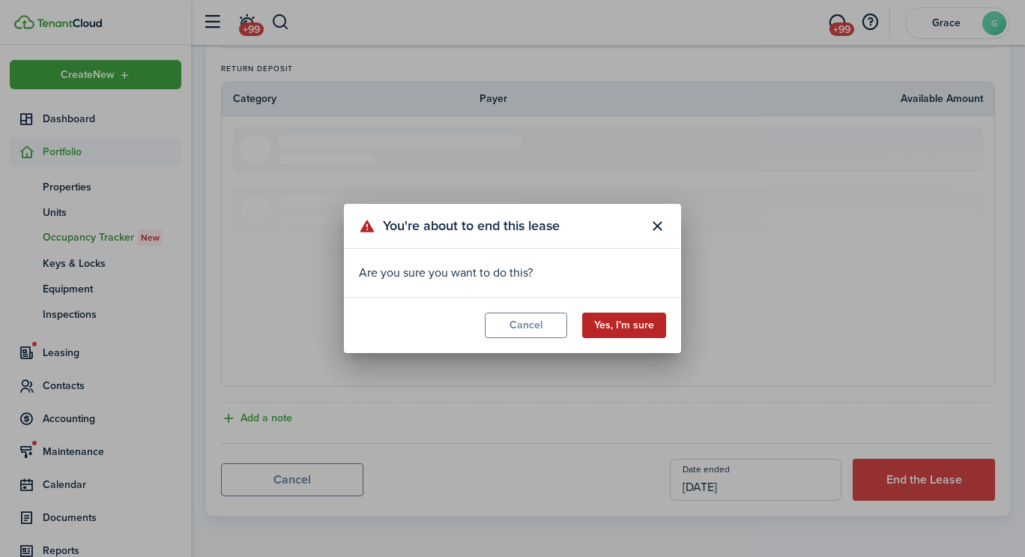
click at [629, 321] on button "Yes, I'm sure" at bounding box center [624, 324] width 84 height 25
